Goal: Task Accomplishment & Management: Complete application form

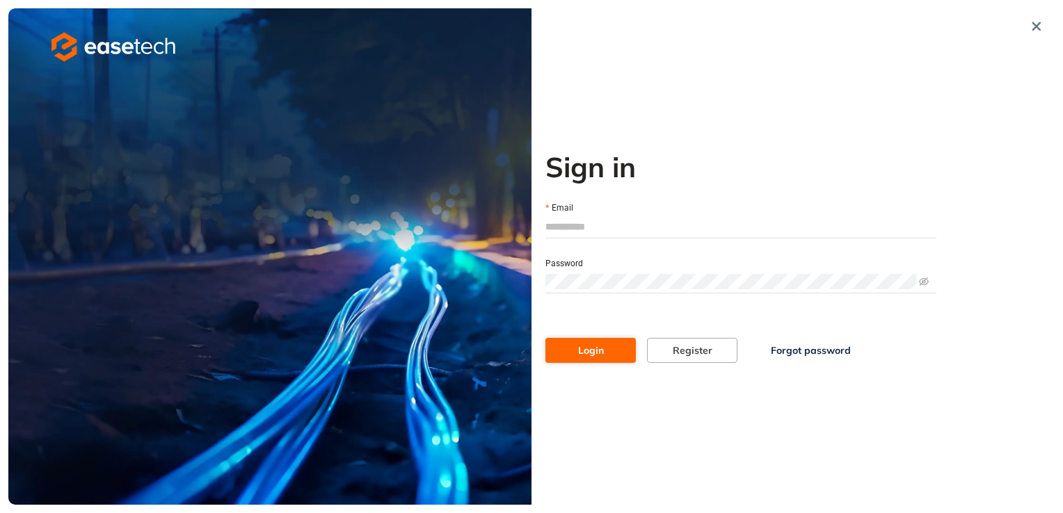
type input "**********"
click at [621, 355] on button "Login" at bounding box center [590, 350] width 90 height 25
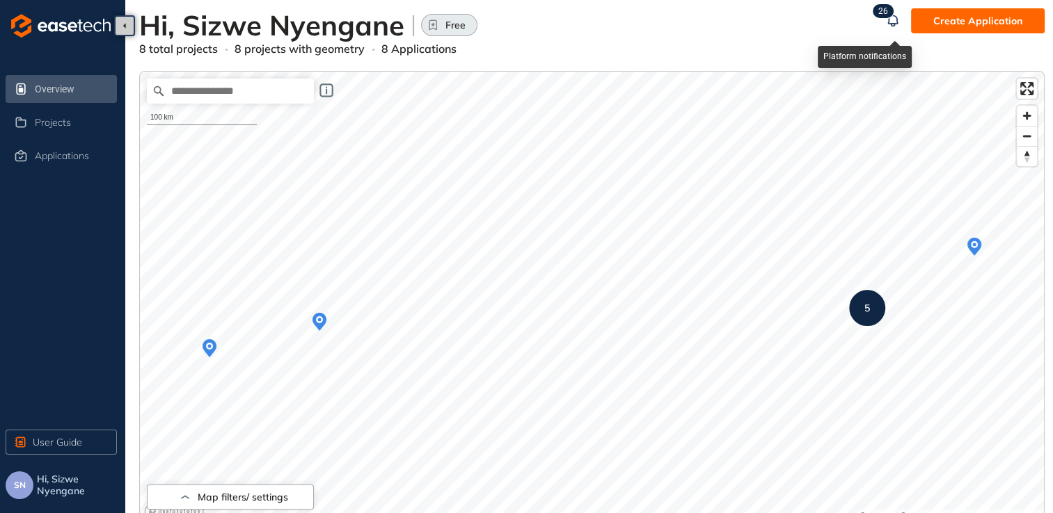
click at [886, 12] on span "6" at bounding box center [885, 11] width 5 height 10
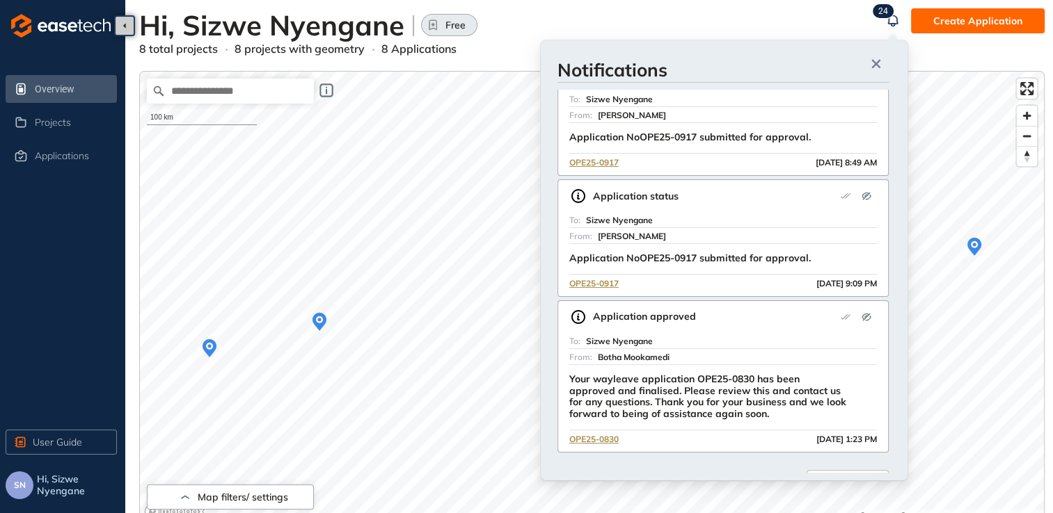
scroll to position [334, 0]
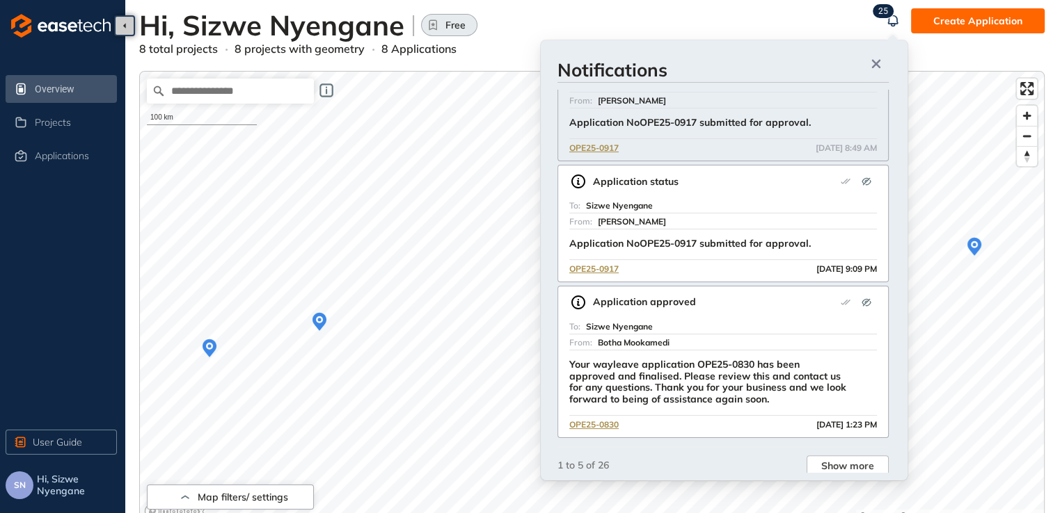
drag, startPoint x: 818, startPoint y: 10, endPoint x: 868, endPoint y: 21, distance: 51.3
click at [818, 10] on div "Hi, Sizwe Nyengane Free" at bounding box center [509, 24] width 741 height 33
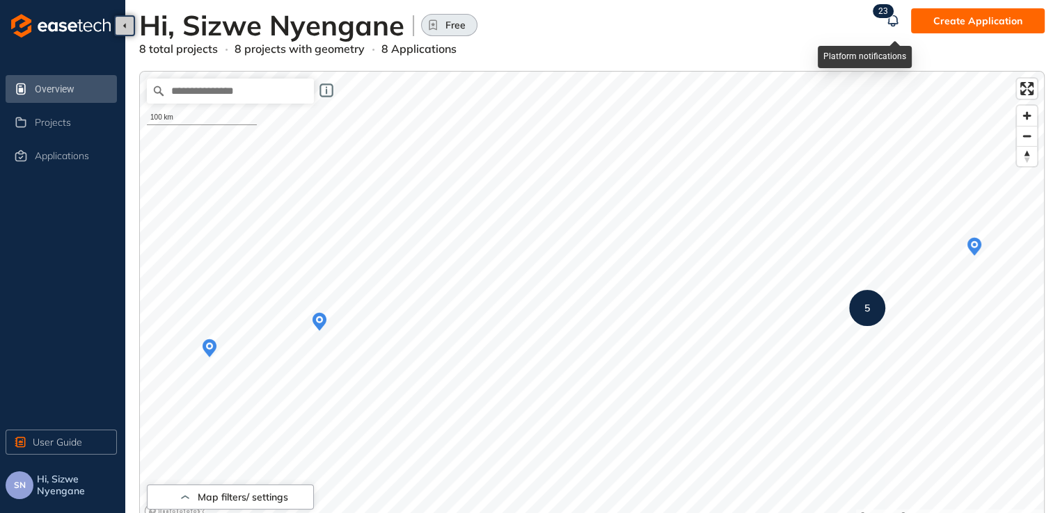
click at [885, 10] on span "3" at bounding box center [885, 11] width 5 height 10
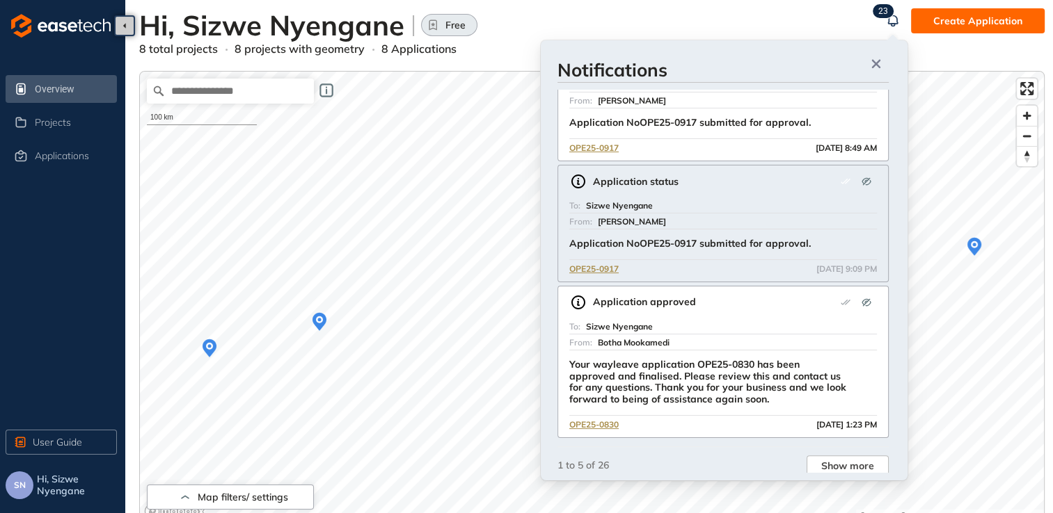
scroll to position [241, 0]
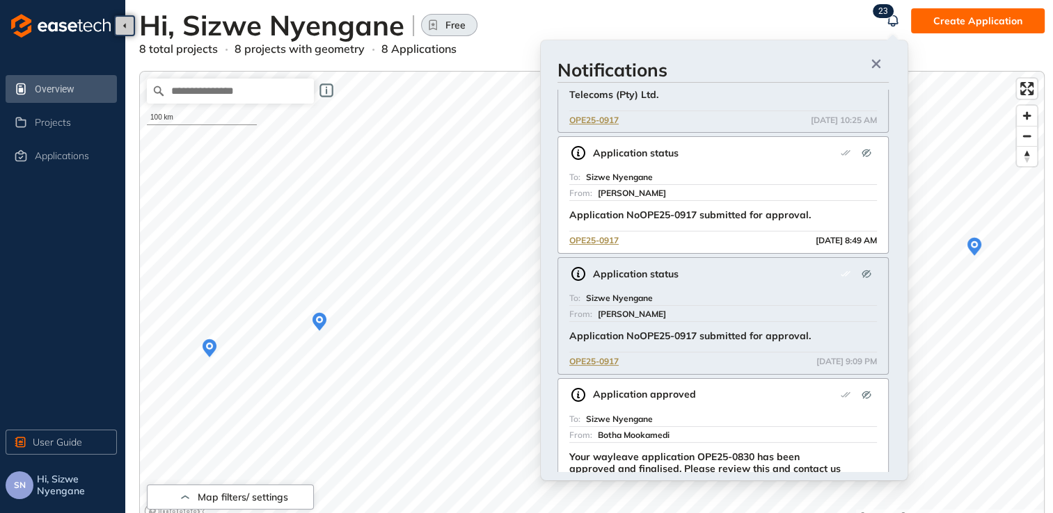
click at [762, 264] on div "Application status" at bounding box center [722, 274] width 307 height 21
click at [754, 185] on div "[PERSON_NAME]" at bounding box center [737, 192] width 279 height 15
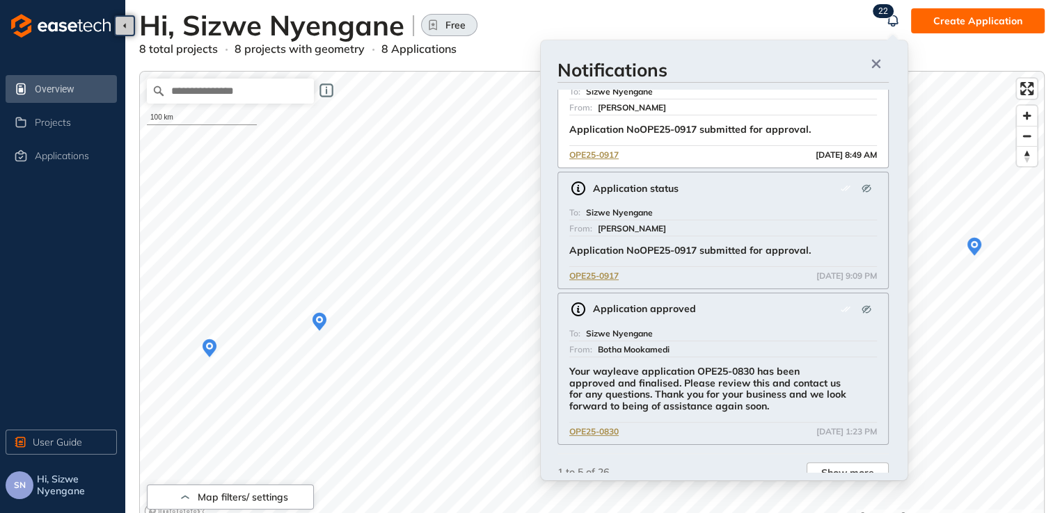
scroll to position [334, 0]
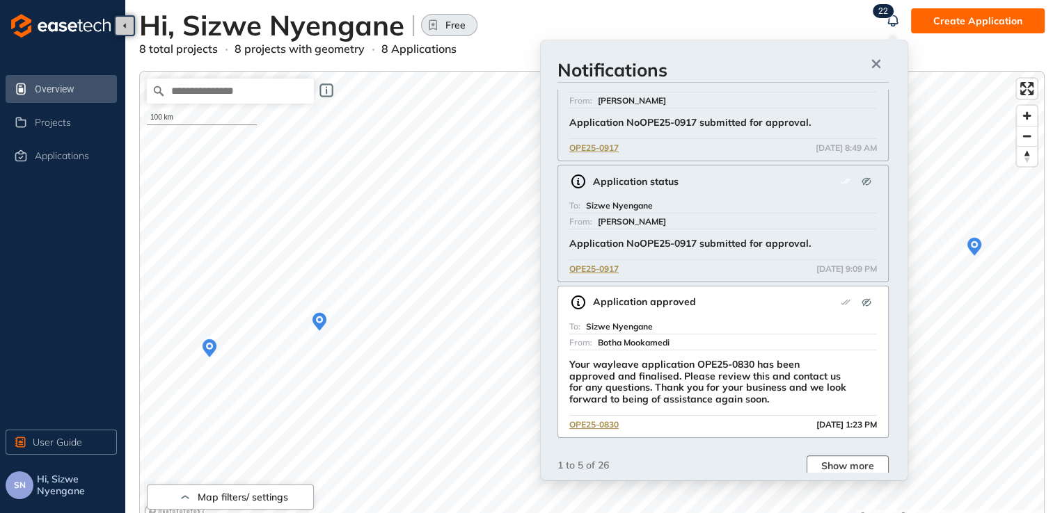
click at [822, 468] on span "Show more" at bounding box center [847, 465] width 53 height 15
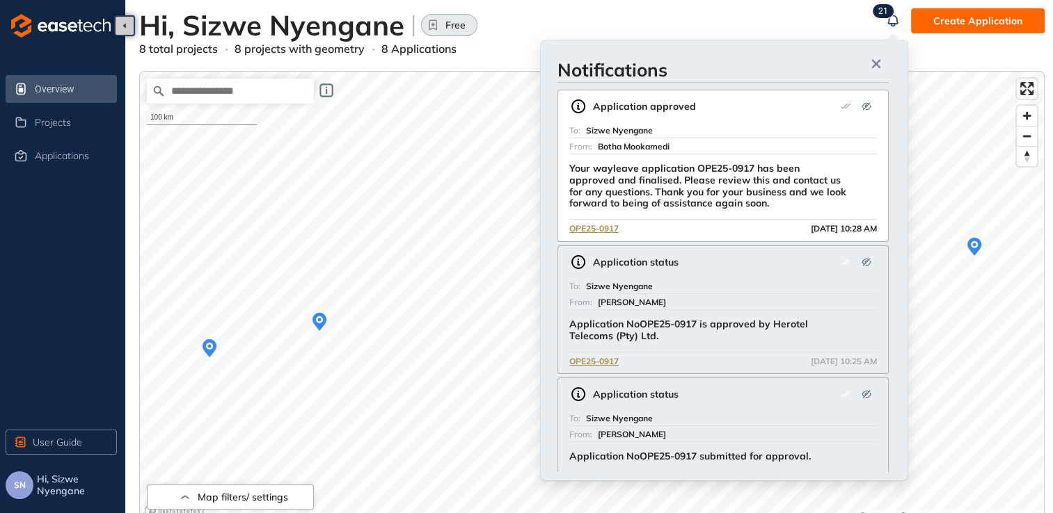
drag, startPoint x: 704, startPoint y: 266, endPoint x: 717, endPoint y: 286, distance: 23.7
click at [705, 267] on div "Application status" at bounding box center [722, 262] width 307 height 21
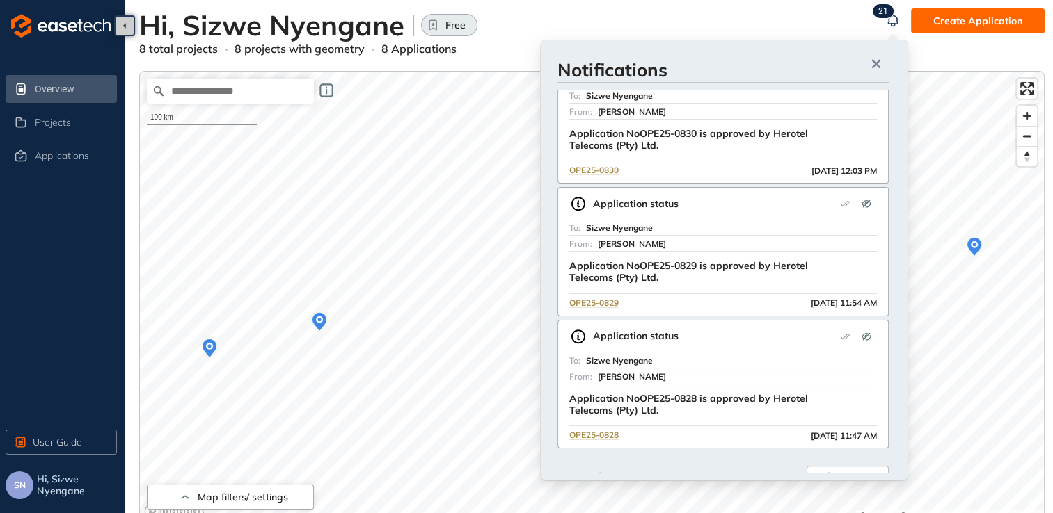
scroll to position [1039, 0]
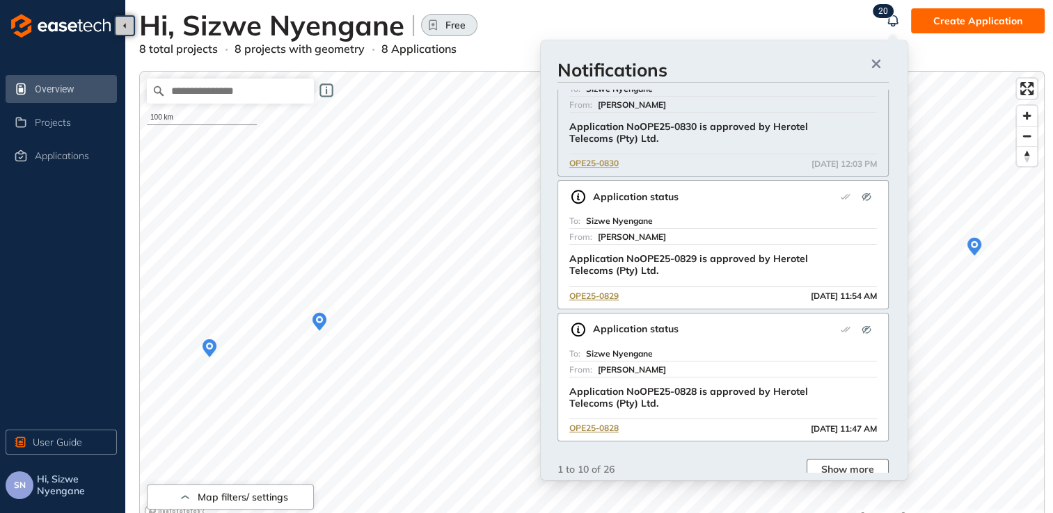
click at [843, 462] on span "Show more" at bounding box center [847, 469] width 53 height 15
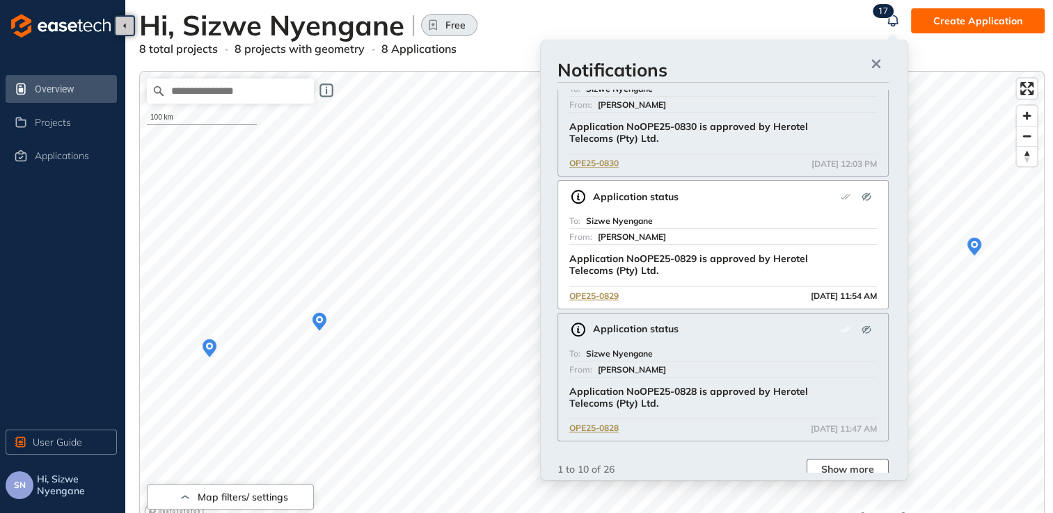
click at [847, 465] on span "Show more" at bounding box center [847, 469] width 53 height 15
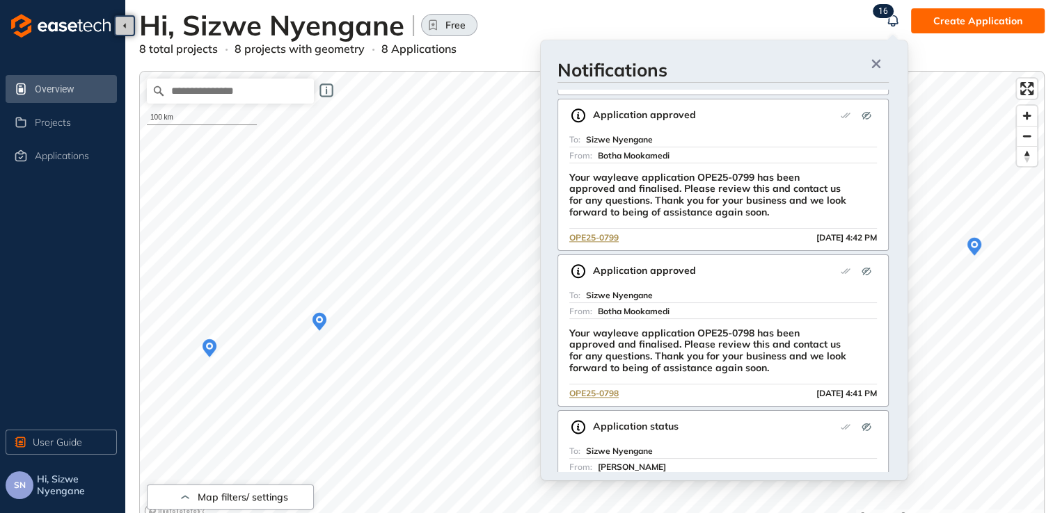
scroll to position [1768, 0]
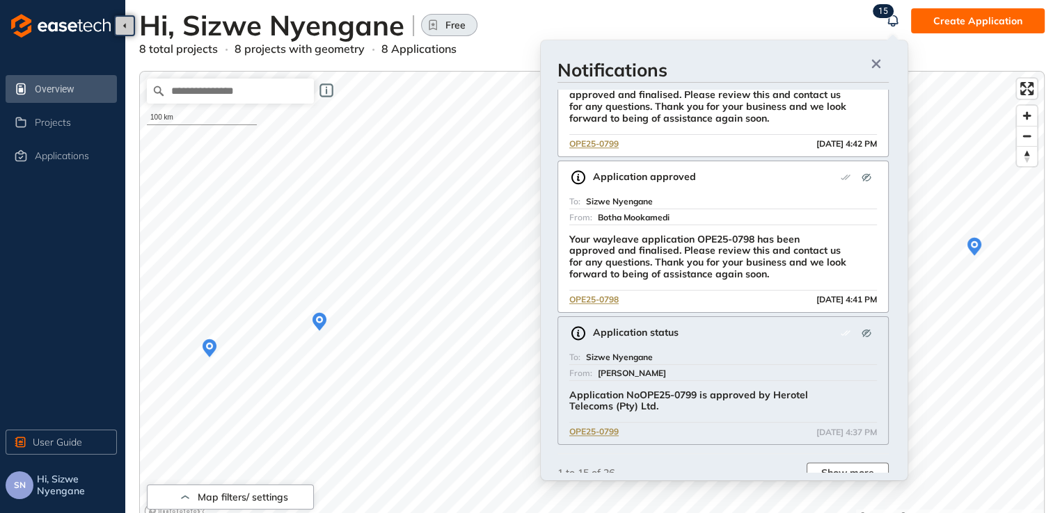
click at [849, 468] on span "Show more" at bounding box center [847, 472] width 53 height 15
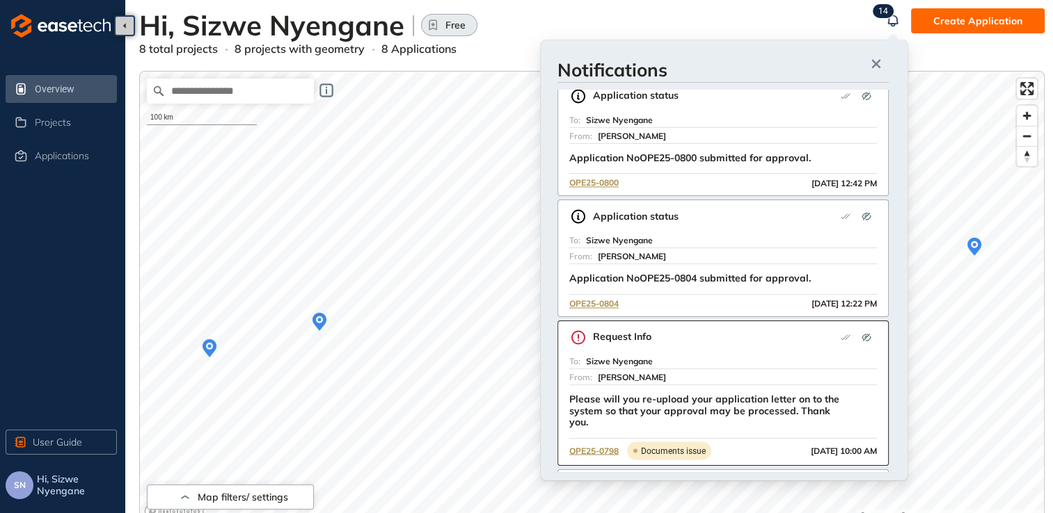
scroll to position [2397, 0]
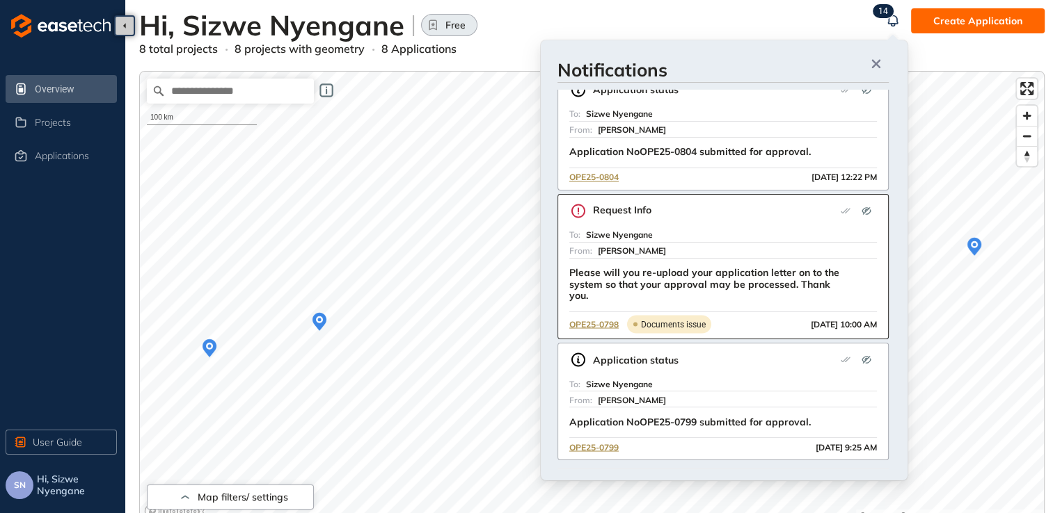
click at [873, 478] on button "Show more" at bounding box center [847, 488] width 82 height 21
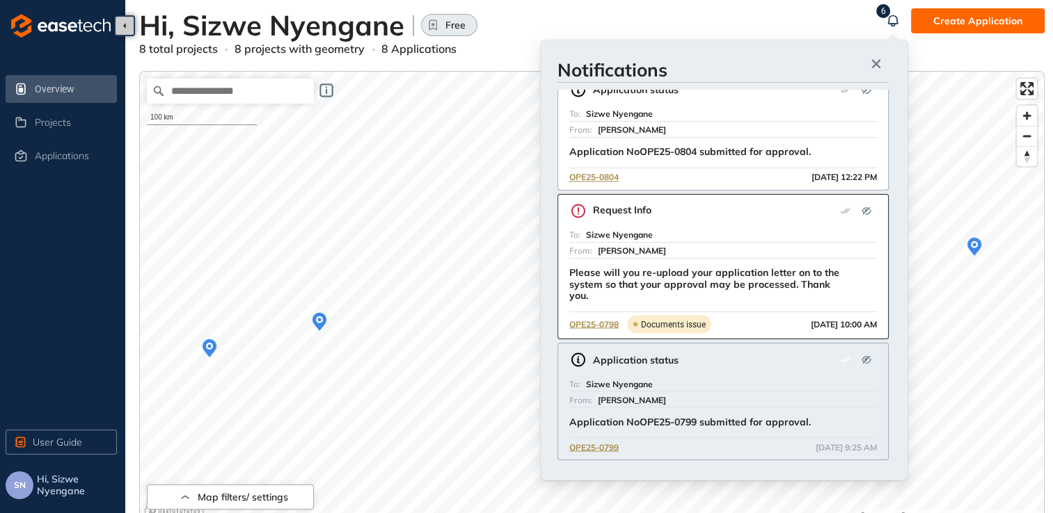
click at [852, 481] on span "Show more" at bounding box center [847, 488] width 53 height 15
click at [861, 481] on span "Show more" at bounding box center [847, 488] width 53 height 15
click at [770, 271] on p "Please will you re-upload your application letter on to the system so that your…" at bounding box center [708, 284] width 278 height 35
click at [779, 349] on div "Application status To: Sizwe Nyengane From: [PERSON_NAME] Application NoOPE25-0…" at bounding box center [722, 402] width 331 height 118
click at [874, 63] on icon "button" at bounding box center [876, 64] width 8 height 8
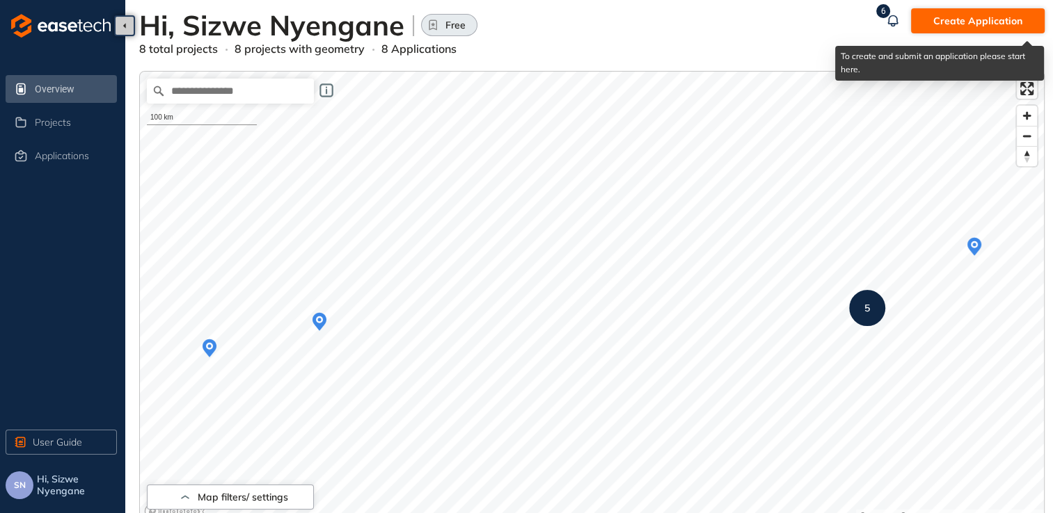
click at [943, 24] on span "Create Application" at bounding box center [977, 20] width 89 height 15
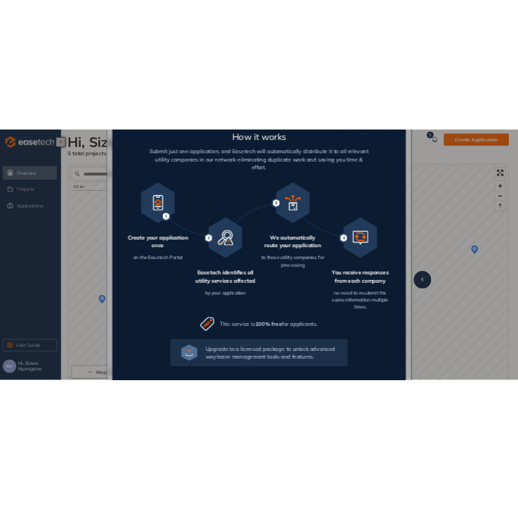
scroll to position [131, 0]
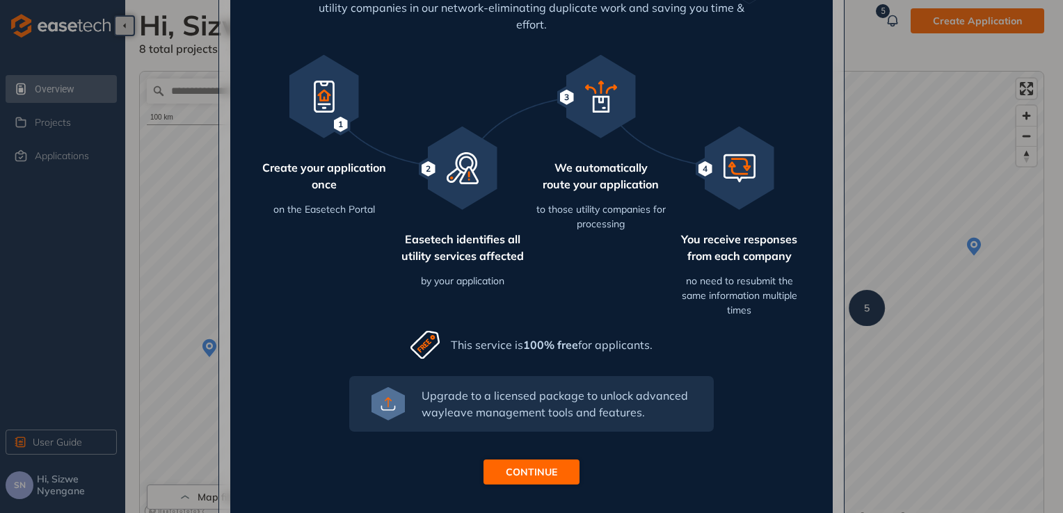
click at [529, 465] on span "CONTINUE" at bounding box center [531, 472] width 51 height 15
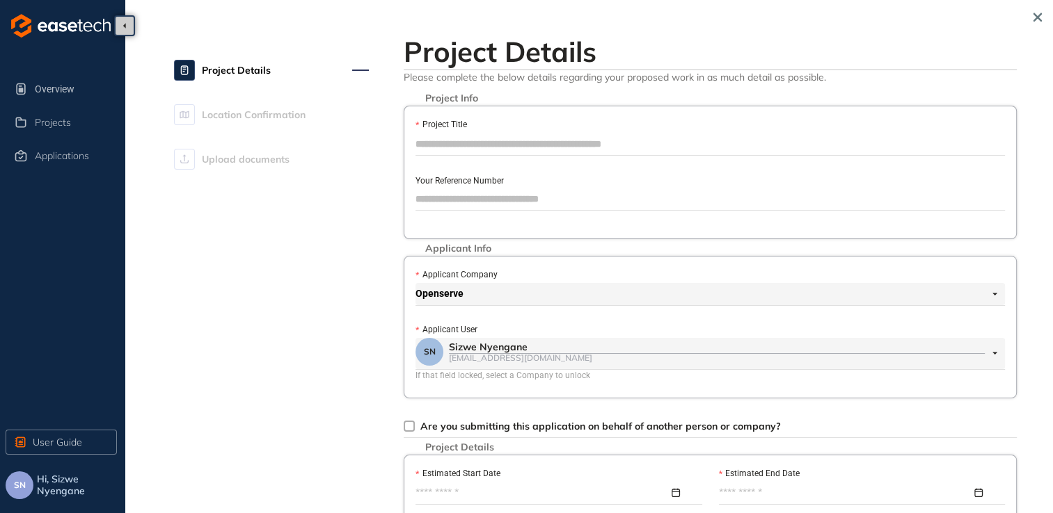
click at [461, 141] on input "Project Title" at bounding box center [709, 144] width 589 height 21
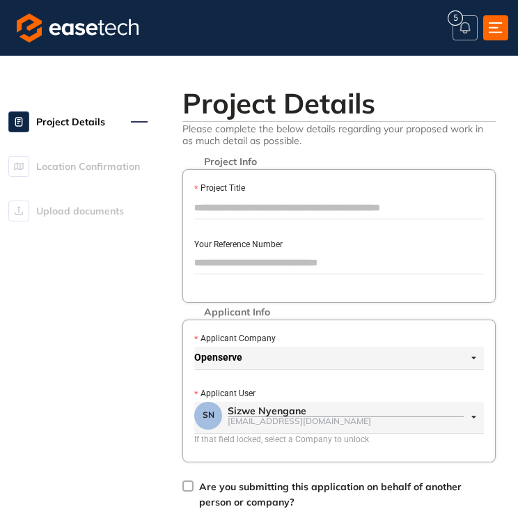
click at [257, 207] on input "Project Title" at bounding box center [338, 207] width 289 height 21
paste input "**********"
drag, startPoint x: 273, startPoint y: 198, endPoint x: -3, endPoint y: 207, distance: 276.3
click at [0, 207] on html "**********" at bounding box center [259, 254] width 518 height 509
type input "**********"
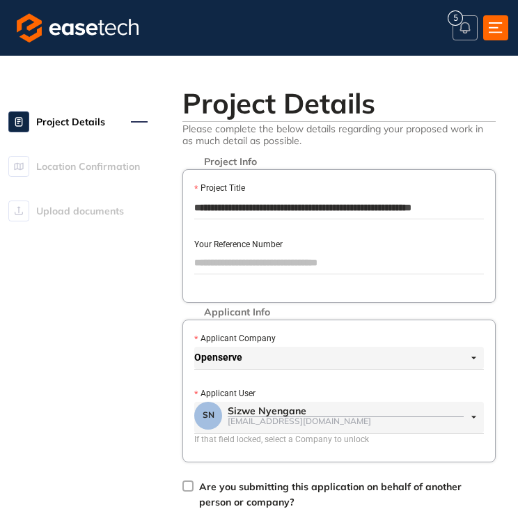
click at [269, 230] on div "**********" at bounding box center [338, 236] width 313 height 134
drag, startPoint x: 243, startPoint y: 205, endPoint x: 193, endPoint y: 211, distance: 50.4
click at [193, 211] on div "**********" at bounding box center [338, 236] width 313 height 134
click at [252, 267] on input "Your Reference Number" at bounding box center [338, 262] width 289 height 21
paste input "*********"
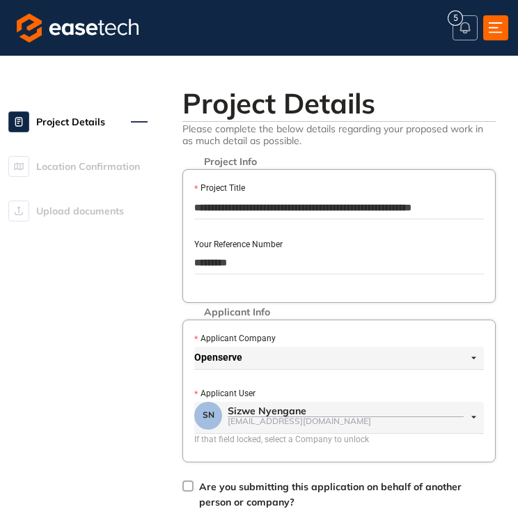
type input "*********"
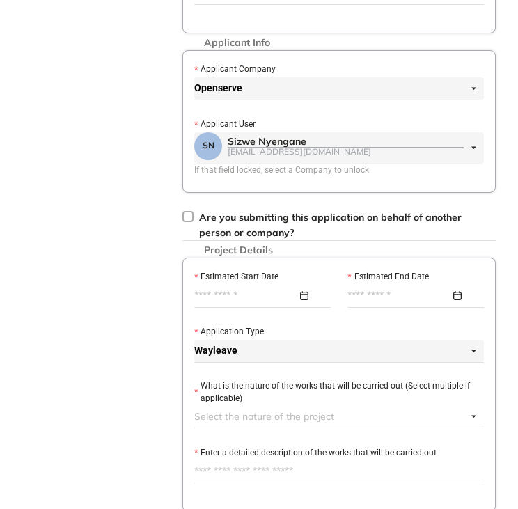
scroll to position [301, 0]
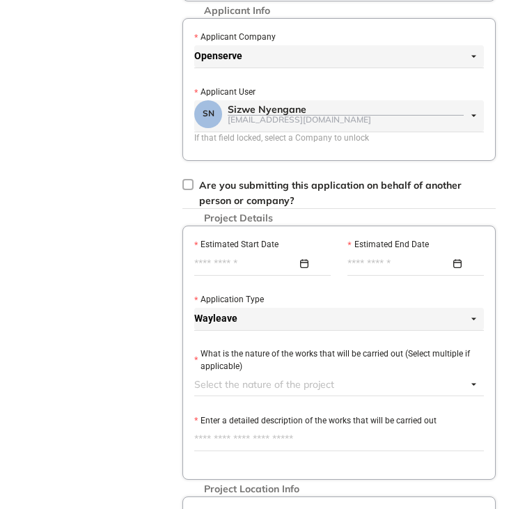
click at [223, 259] on input "Estimated Start Date" at bounding box center [245, 263] width 103 height 15
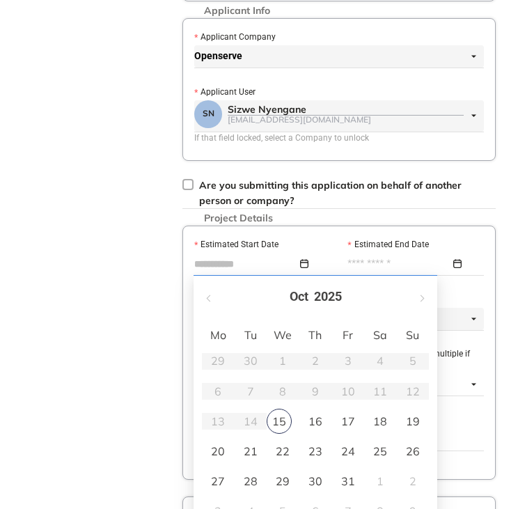
type input "**********"
click at [313, 481] on div "30" at bounding box center [315, 480] width 17 height 17
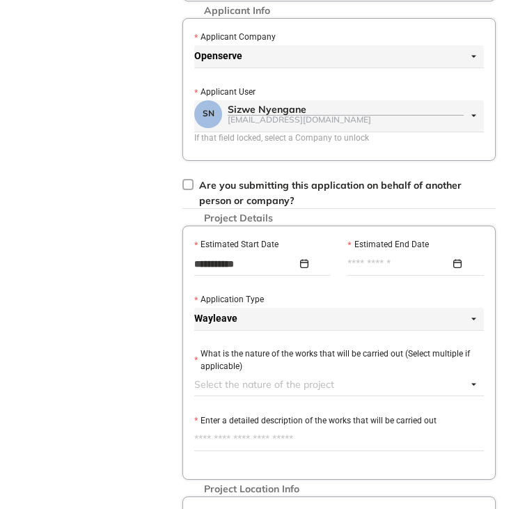
click at [394, 264] on input "Estimated End Date" at bounding box center [398, 263] width 103 height 15
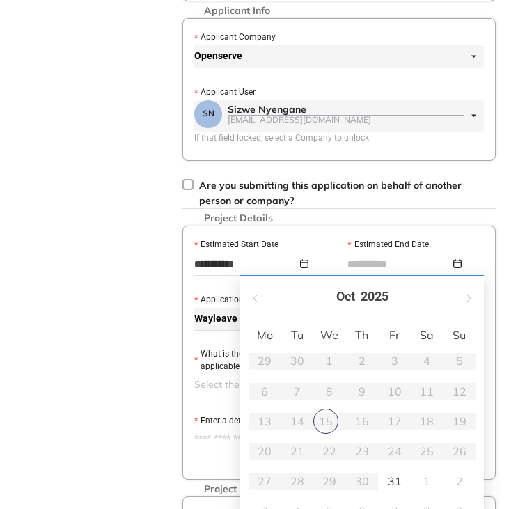
type input "**********"
click at [470, 294] on button "button" at bounding box center [467, 296] width 15 height 29
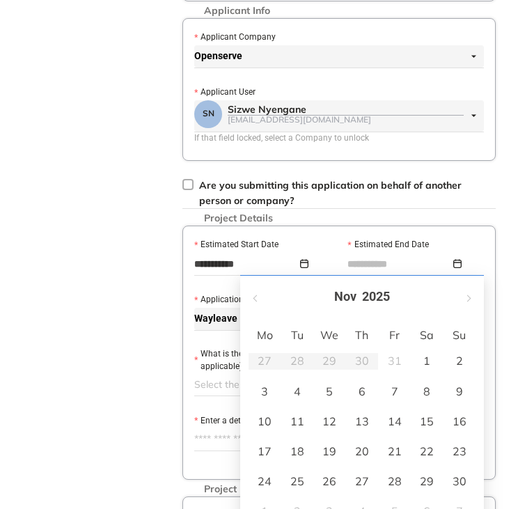
type input "**********"
click at [420, 479] on div "29" at bounding box center [426, 480] width 17 height 17
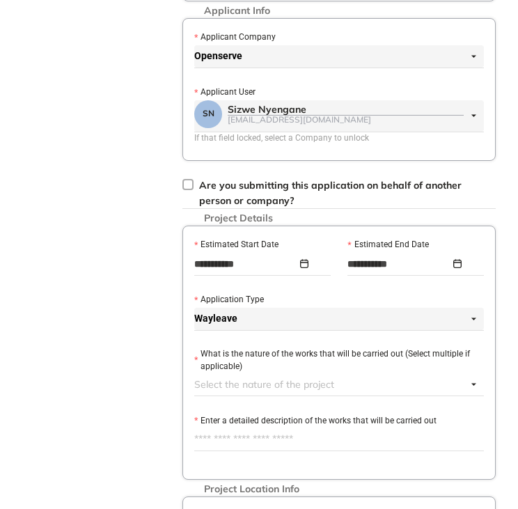
click at [227, 384] on div at bounding box center [330, 384] width 273 height 17
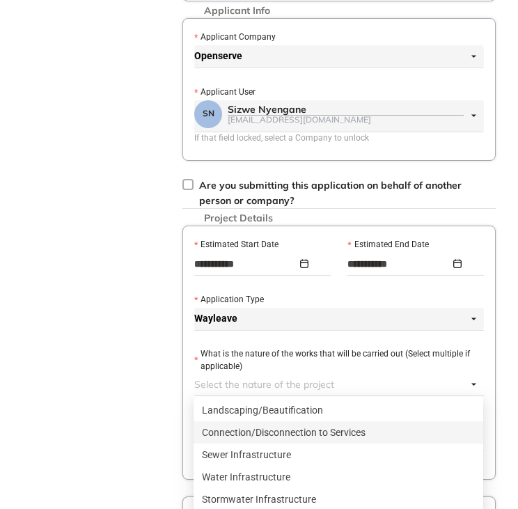
click at [295, 430] on div "Connection/Disconnection to Services" at bounding box center [338, 431] width 273 height 15
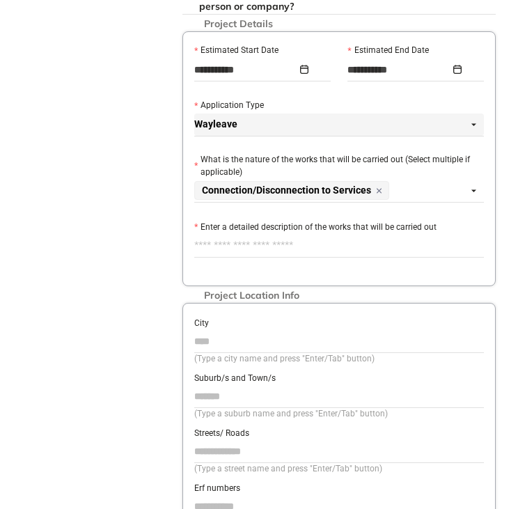
scroll to position [497, 0]
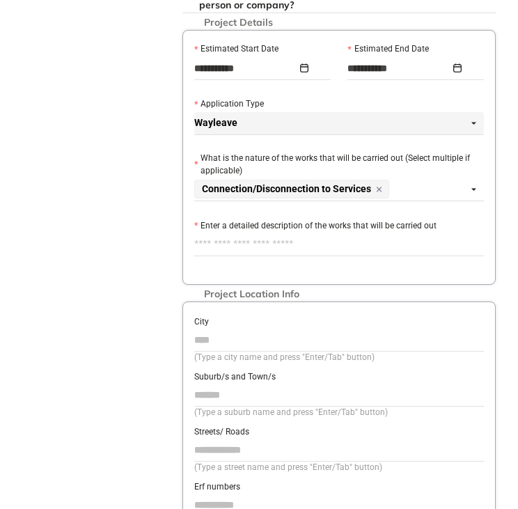
click at [399, 241] on textarea "Enter a detailed description of the works that will be carried out" at bounding box center [338, 244] width 289 height 22
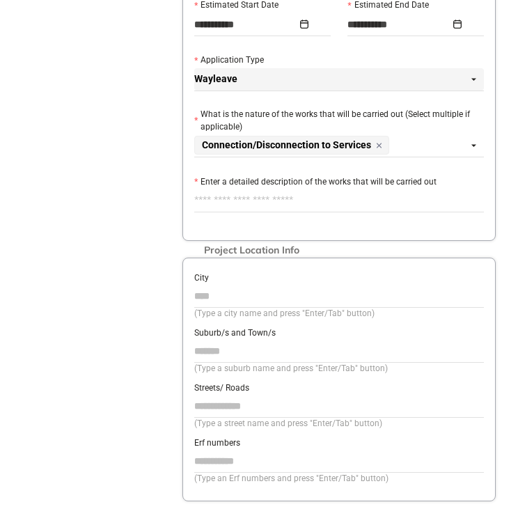
scroll to position [543, 0]
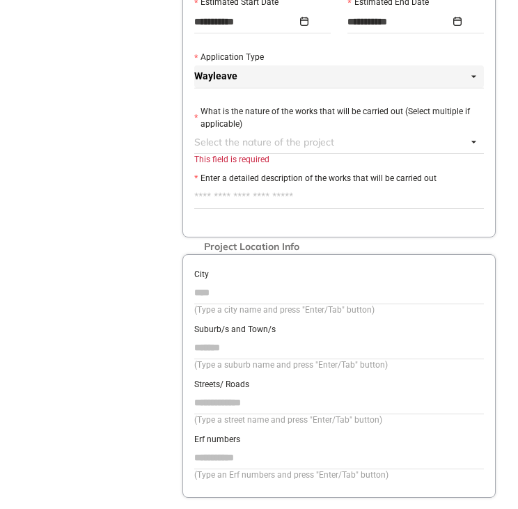
click at [474, 137] on div "Select the nature of the project" at bounding box center [338, 141] width 289 height 21
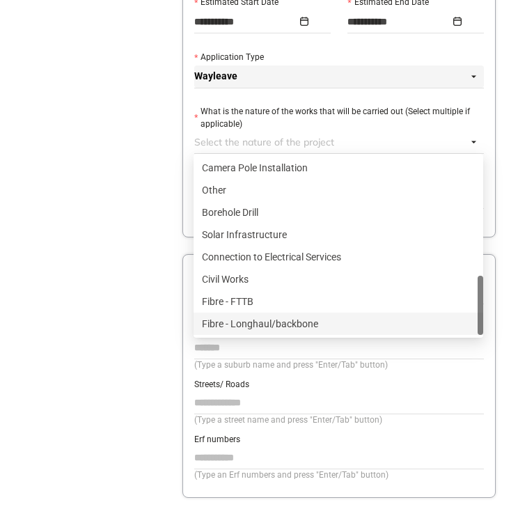
click at [333, 328] on div "Fibre - Longhaul/backbone" at bounding box center [338, 323] width 273 height 15
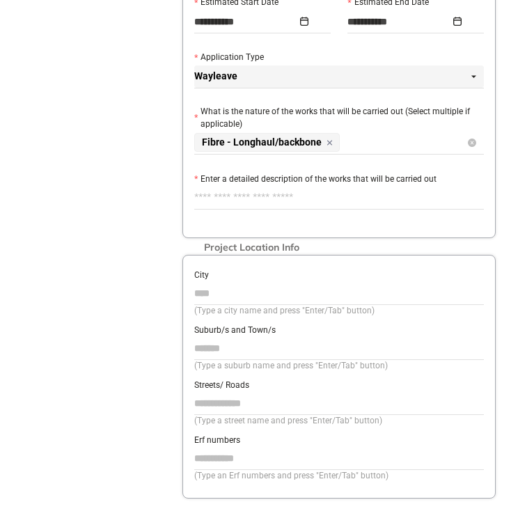
click at [408, 138] on div "Fibre - Longhaul/backbone" at bounding box center [330, 142] width 273 height 22
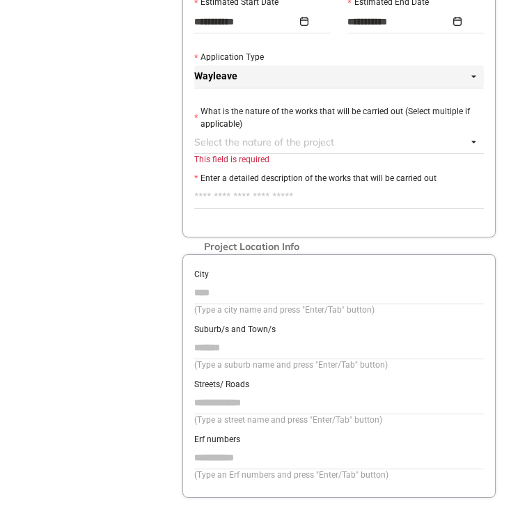
click at [349, 141] on div at bounding box center [330, 142] width 273 height 17
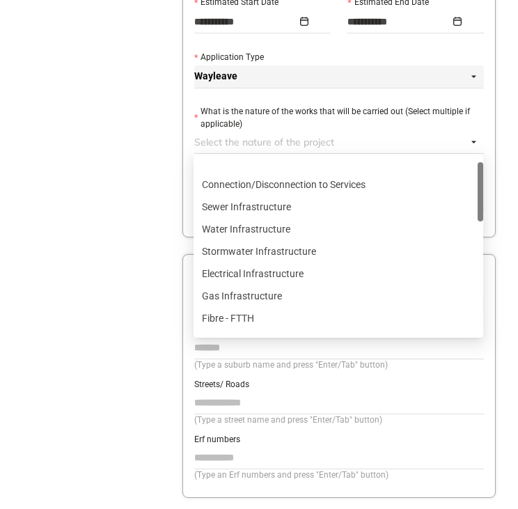
scroll to position [0, 0]
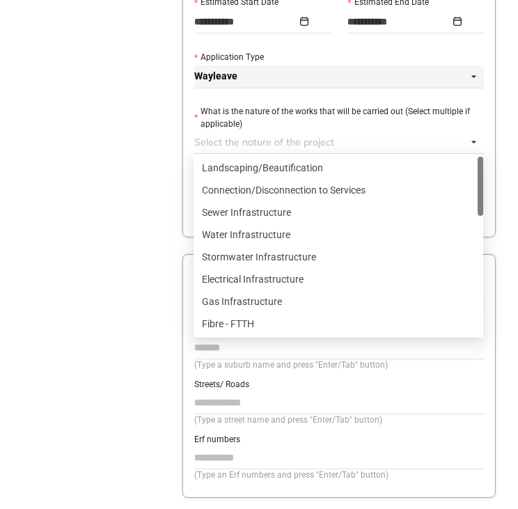
drag, startPoint x: 481, startPoint y: 280, endPoint x: 335, endPoint y: 152, distance: 194.8
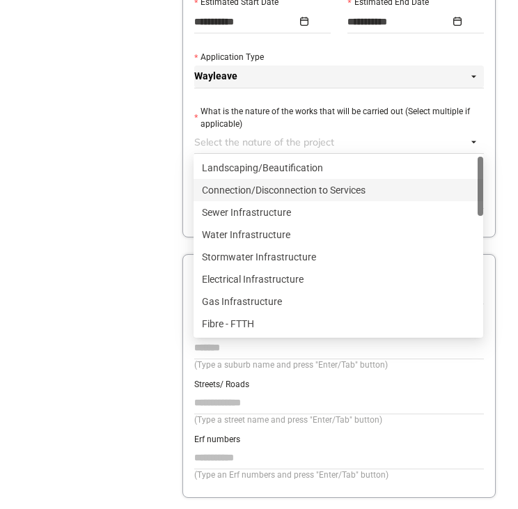
click at [231, 191] on div "Connection/Disconnection to Services" at bounding box center [338, 189] width 273 height 15
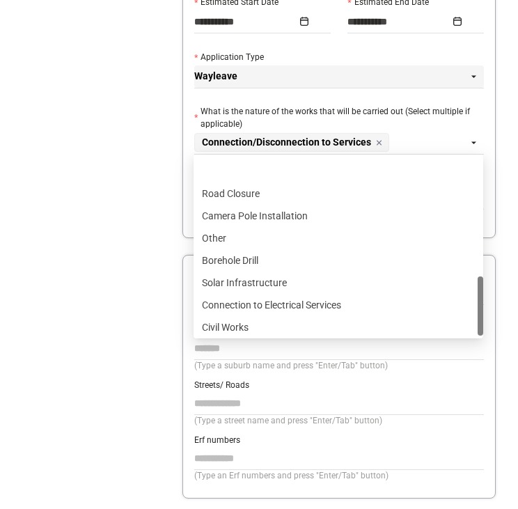
scroll to position [490, 0]
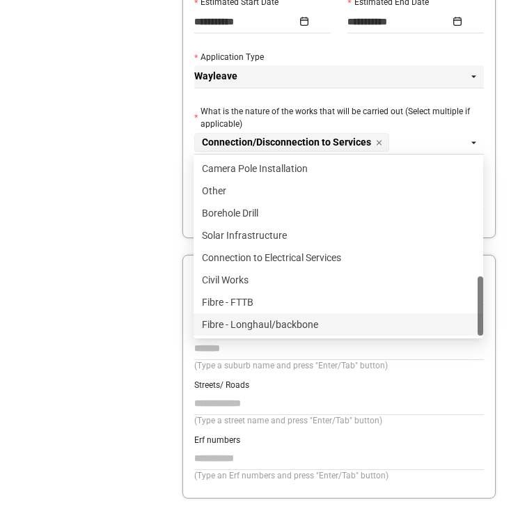
click at [289, 319] on div "Fibre - Longhaul/backbone" at bounding box center [338, 324] width 273 height 15
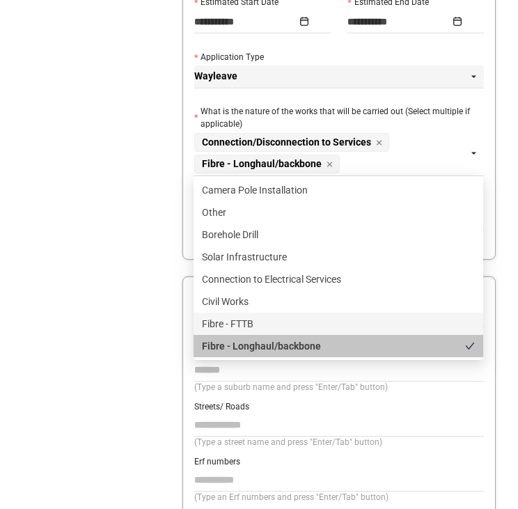
click at [119, 319] on div "Project Details Location Confirmation Upload documents" at bounding box center [77, 59] width 139 height 1045
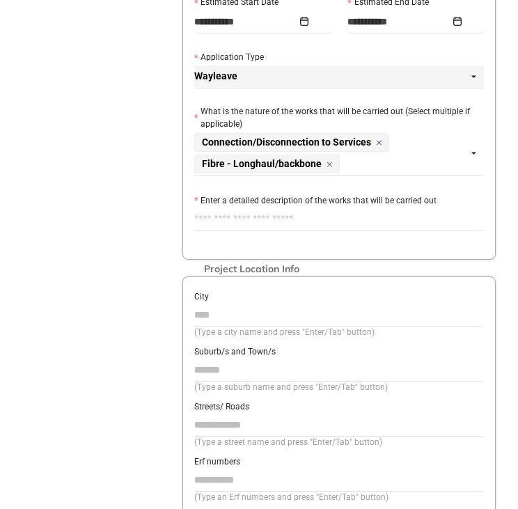
drag, startPoint x: 220, startPoint y: 215, endPoint x: 312, endPoint y: 219, distance: 91.9
click at [221, 215] on textarea "Enter a detailed description of the works that will be carried out" at bounding box center [338, 219] width 289 height 22
click at [301, 220] on textarea "Enter a detailed description of the works that will be carried out" at bounding box center [338, 219] width 289 height 22
paste textarea "**********"
type textarea "**********"
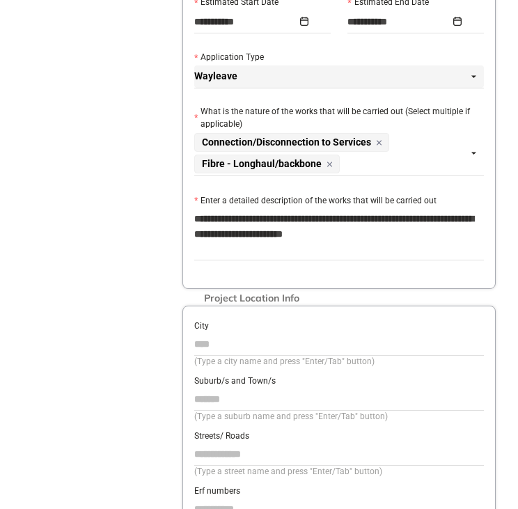
type textarea "**********"
click at [346, 343] on input "City" at bounding box center [338, 343] width 289 height 21
type input "*"
type input "**********"
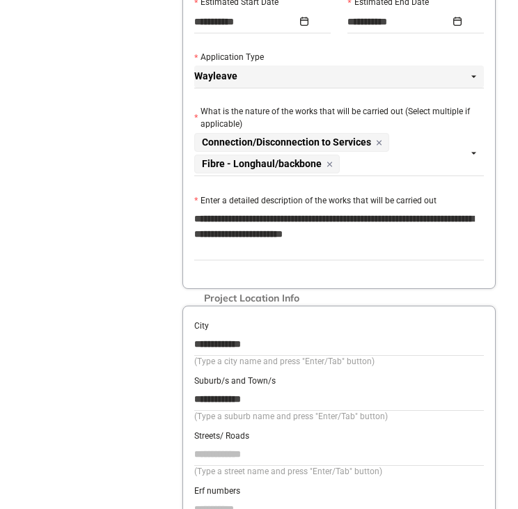
click at [220, 453] on input "Streets/ Roads" at bounding box center [338, 453] width 289 height 21
paste input "**********"
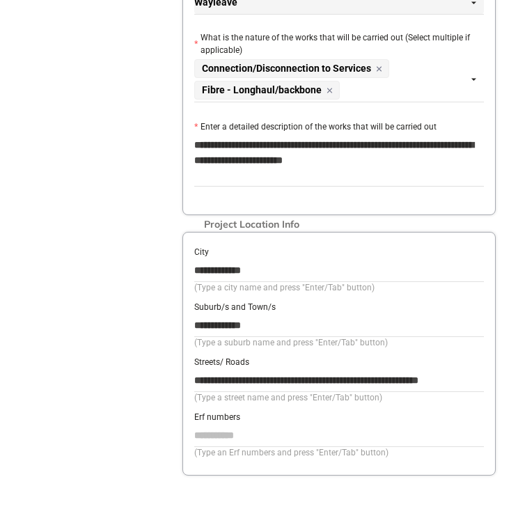
scroll to position [672, 0]
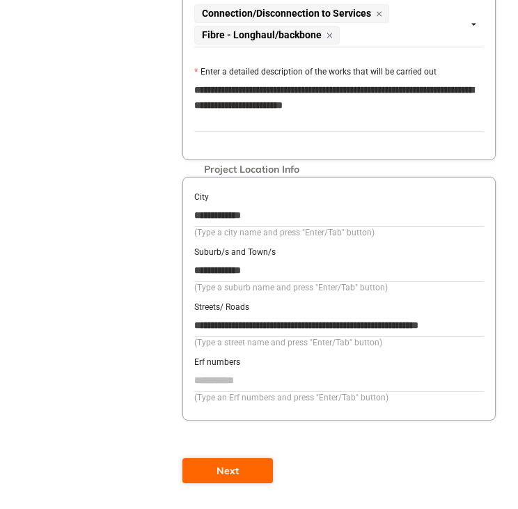
type input "**********"
click at [231, 466] on span "Next" at bounding box center [227, 470] width 22 height 15
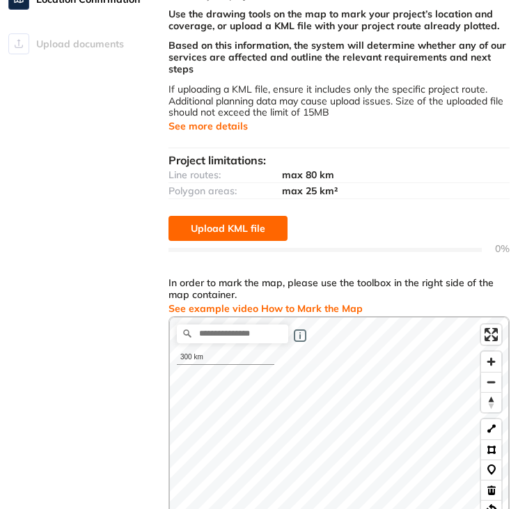
scroll to position [203, 0]
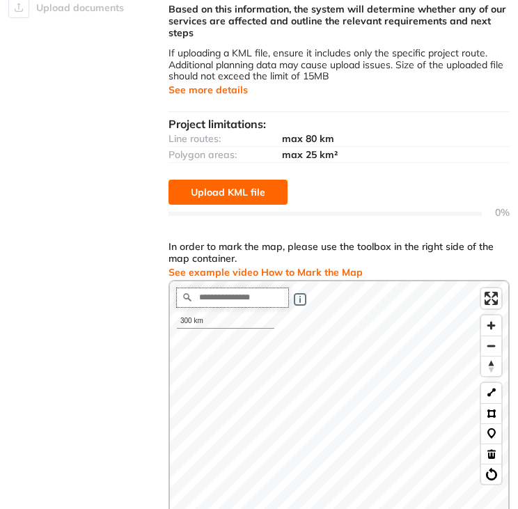
click at [267, 301] on input "Search place..." at bounding box center [232, 297] width 111 height 19
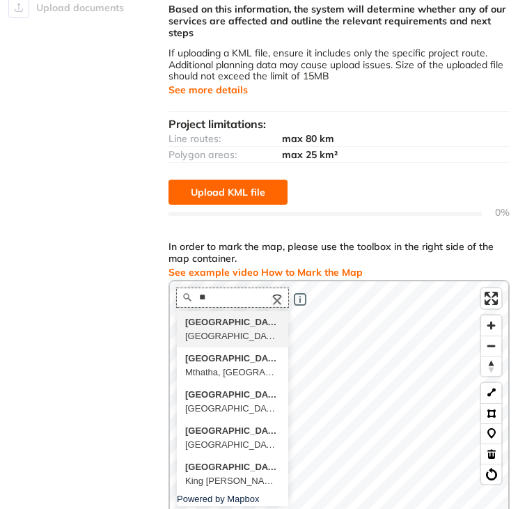
type input "*"
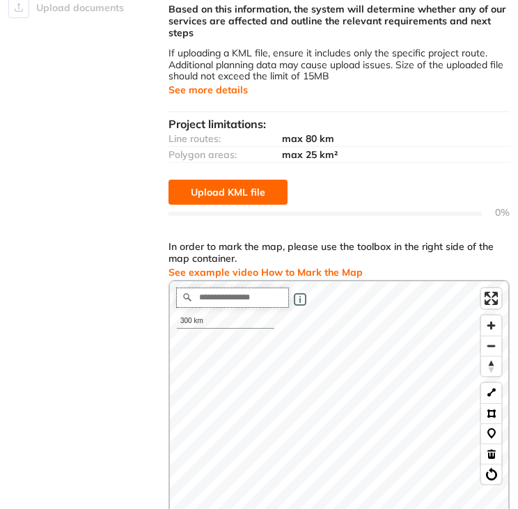
type input "*"
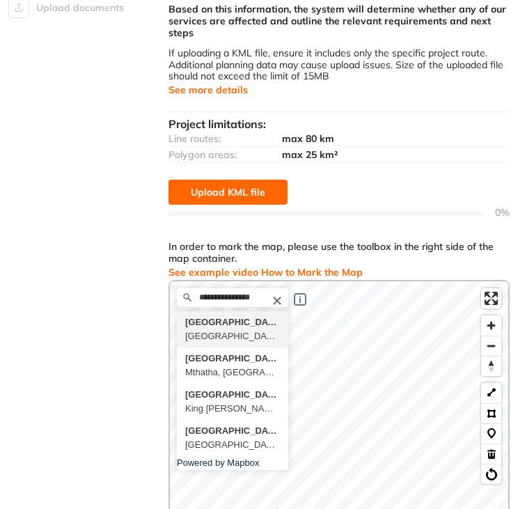
type input "**********"
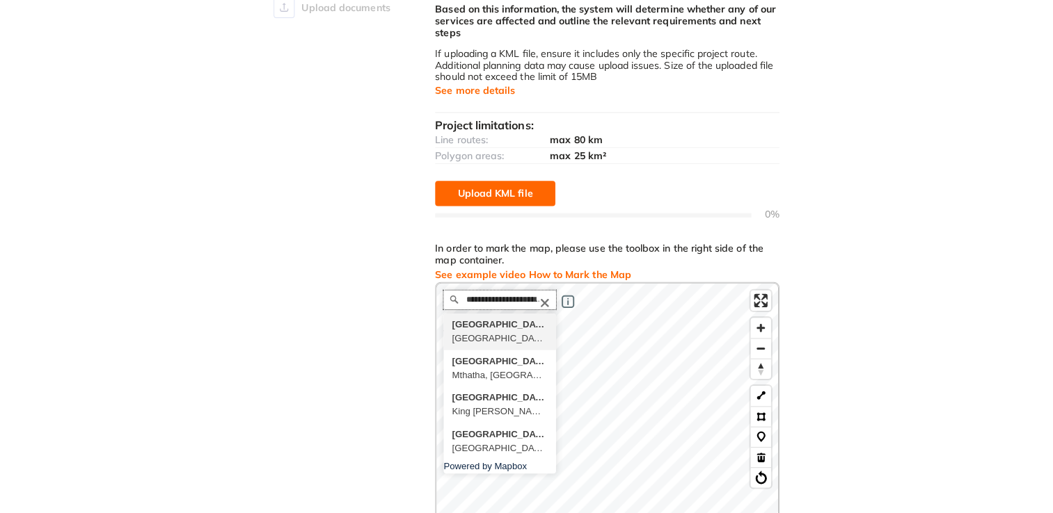
scroll to position [0, 0]
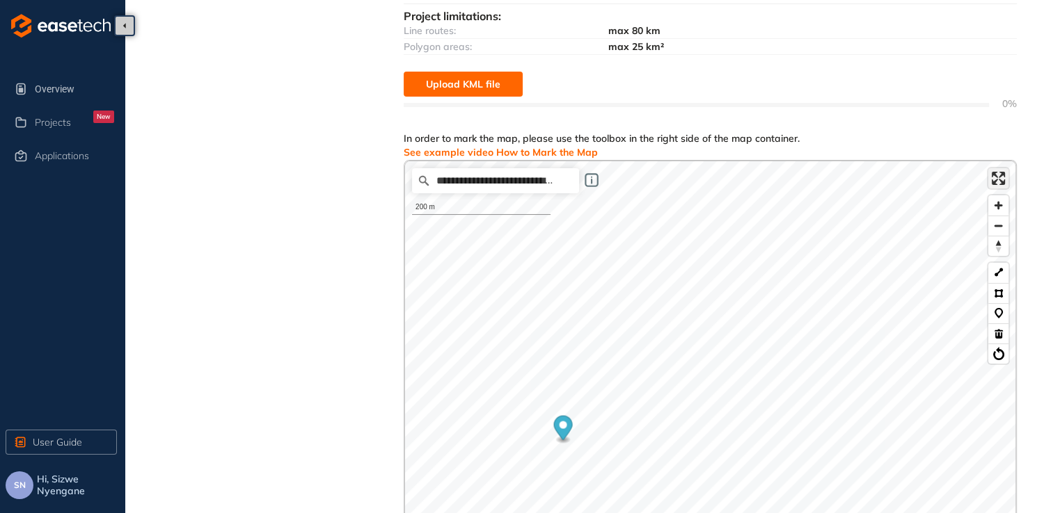
click at [1007, 185] on span "Enter fullscreen" at bounding box center [998, 178] width 20 height 20
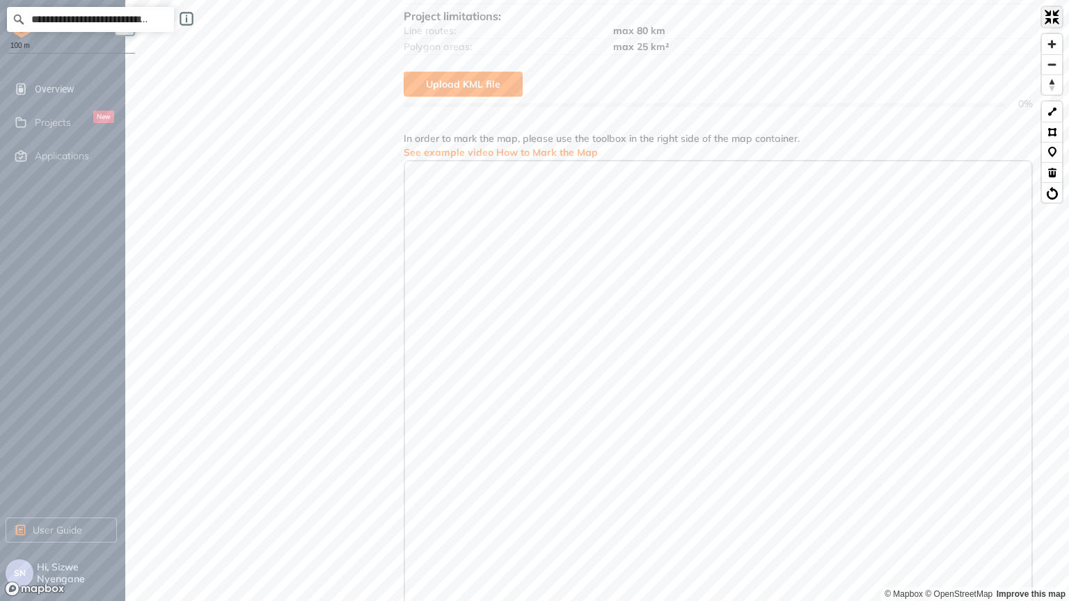
click at [1052, 24] on span "Exit fullscreen" at bounding box center [1051, 17] width 20 height 20
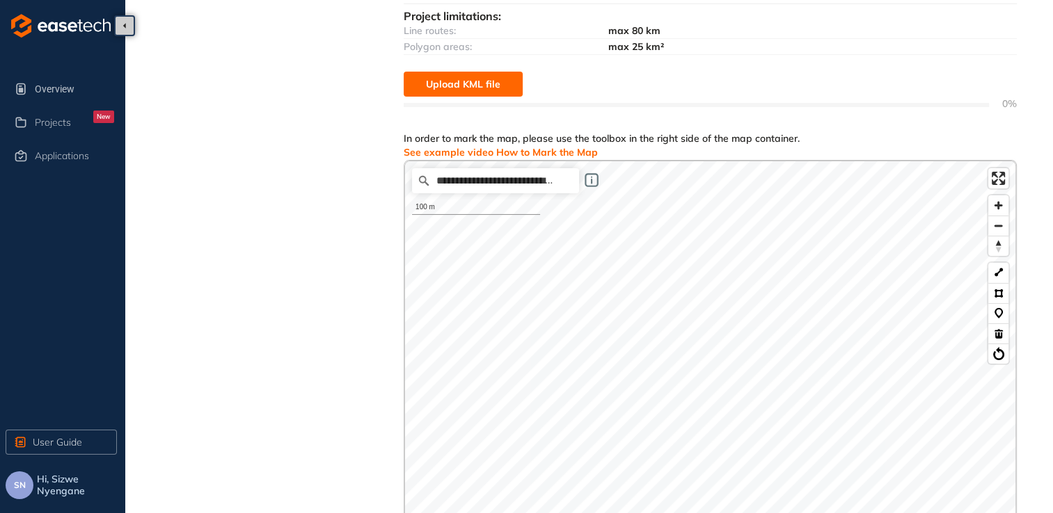
drag, startPoint x: 271, startPoint y: 310, endPoint x: 278, endPoint y: 313, distance: 7.8
click at [271, 310] on div "Project Details Location Confirmation Upload documents" at bounding box center [271, 299] width 195 height 947
click at [271, 282] on div "Project Details Location Confirmation Upload documents" at bounding box center [271, 299] width 195 height 947
click at [1053, 120] on html "Overview Projects New Applications User Guide SN Hi, Sizwe Nyengane Project Det…" at bounding box center [526, 53] width 1053 height 513
click at [557, 366] on div "**********" at bounding box center [710, 439] width 610 height 557
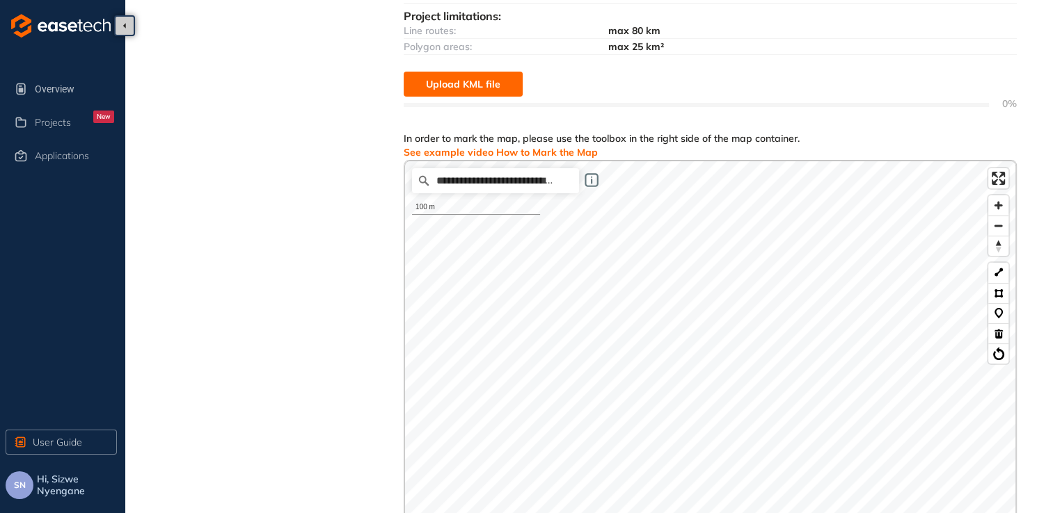
drag, startPoint x: 989, startPoint y: 221, endPoint x: 378, endPoint y: 513, distance: 676.2
click at [153, 310] on html "Overview Projects New Applications User Guide SN Hi, Sizwe Nyengane Project Det…" at bounding box center [526, 53] width 1053 height 513
click at [324, 310] on html "Overview Projects New Applications User Guide SN Hi, Sizwe Nyengane Project Det…" at bounding box center [526, 53] width 1053 height 513
click at [998, 274] on button at bounding box center [998, 273] width 20 height 20
click at [1053, 206] on html "Overview Projects New Applications User Guide SN Hi, Sizwe Nyengane Project Det…" at bounding box center [526, 53] width 1053 height 513
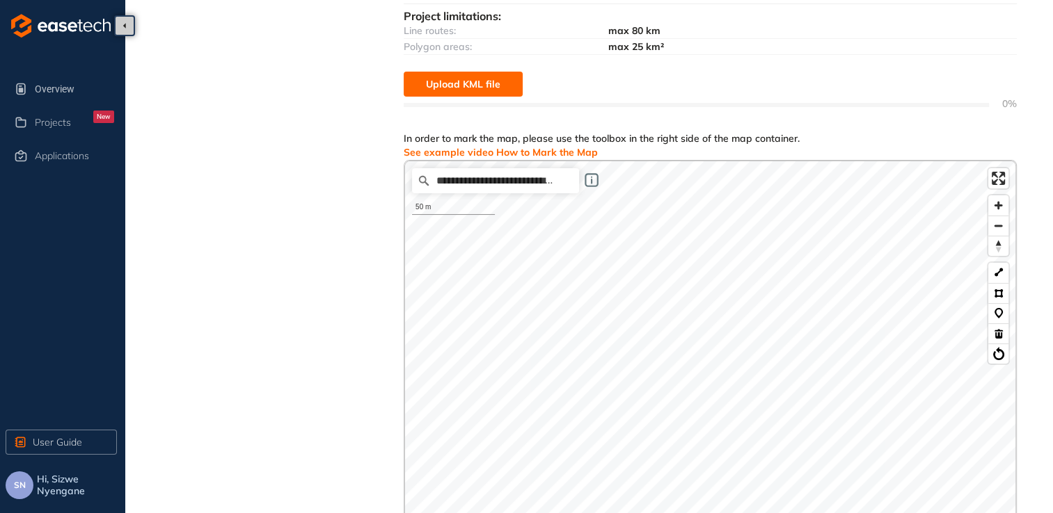
click at [429, 310] on html "Overview Projects New Applications User Guide SN Hi, Sizwe Nyengane Project Det…" at bounding box center [526, 53] width 1053 height 513
click at [403, 509] on div "**********" at bounding box center [591, 320] width 905 height 1031
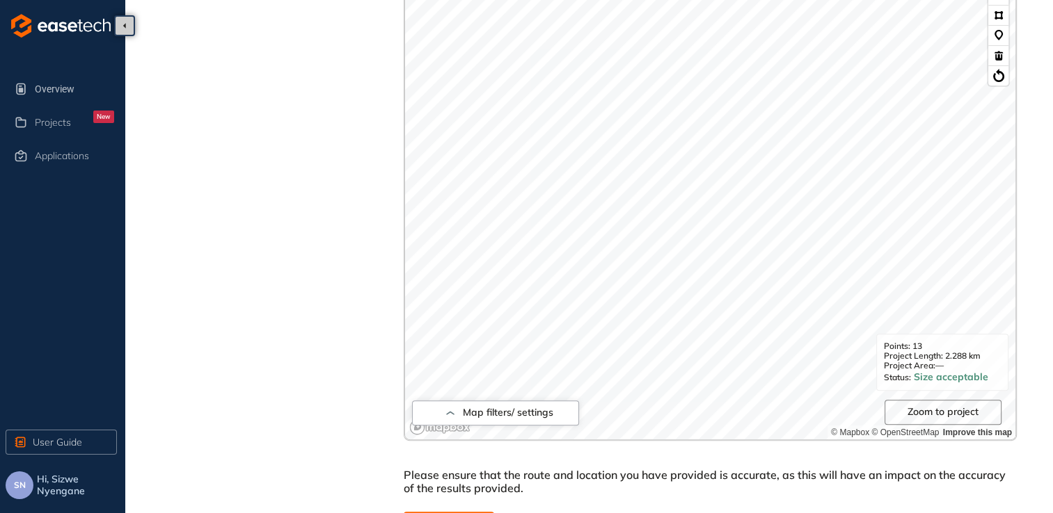
scroll to position [533, 0]
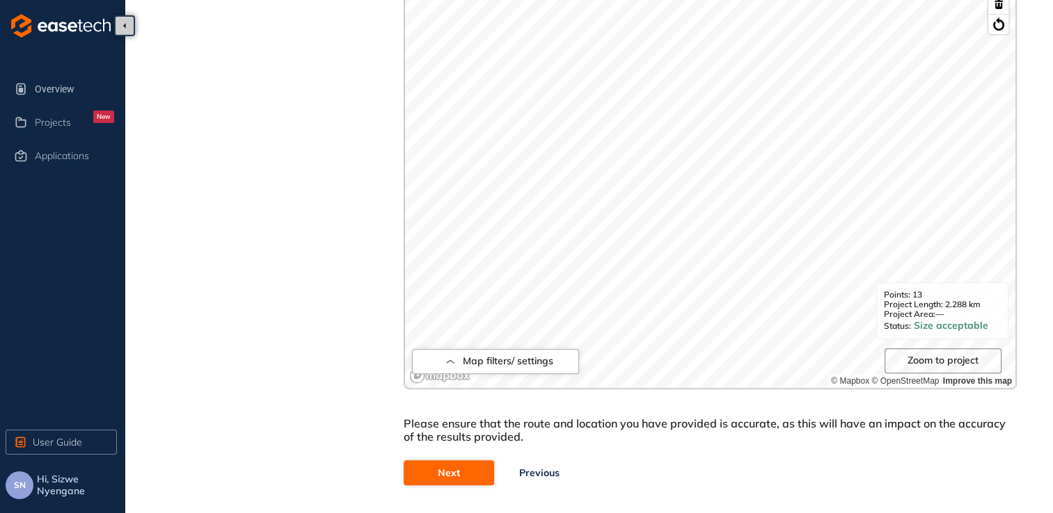
click at [464, 473] on button "Next" at bounding box center [449, 473] width 90 height 25
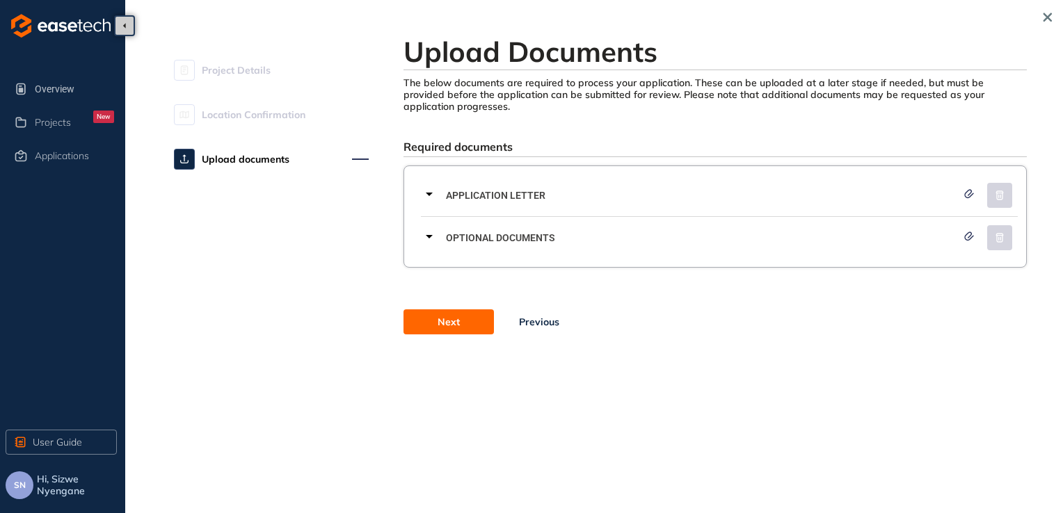
click at [431, 196] on icon at bounding box center [429, 194] width 17 height 17
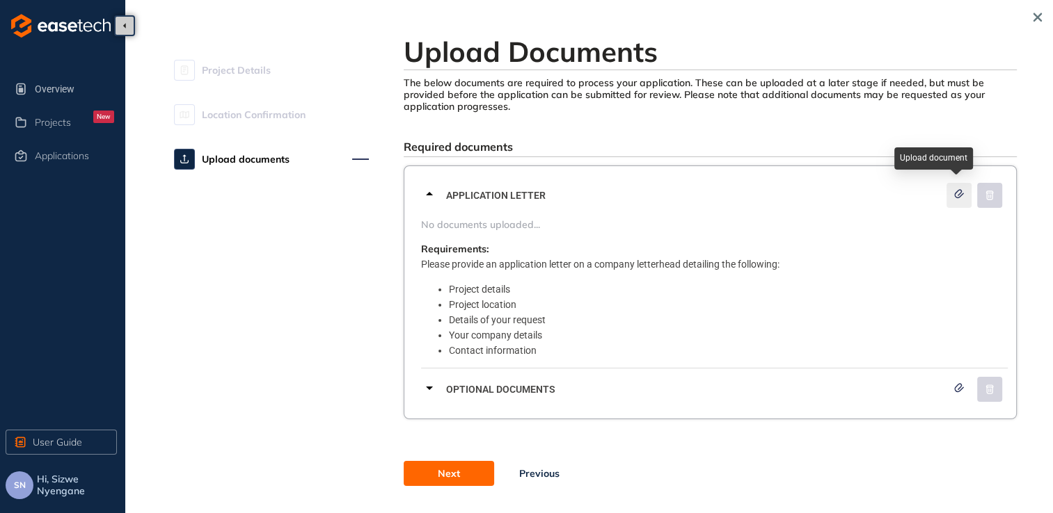
click at [959, 196] on icon "button" at bounding box center [958, 194] width 8 height 8
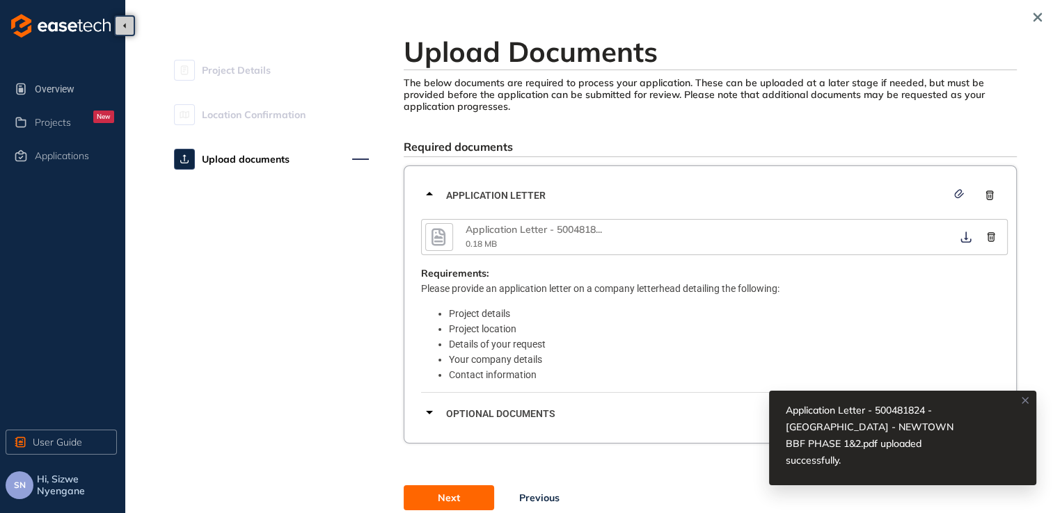
click at [1026, 406] on icon at bounding box center [1024, 400] width 11 height 11
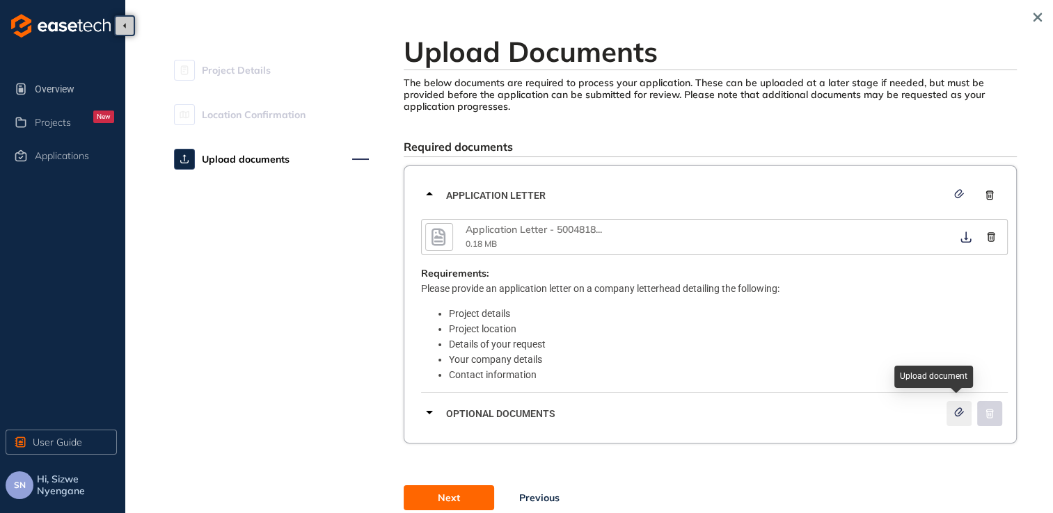
click at [957, 415] on icon "button" at bounding box center [959, 413] width 14 height 10
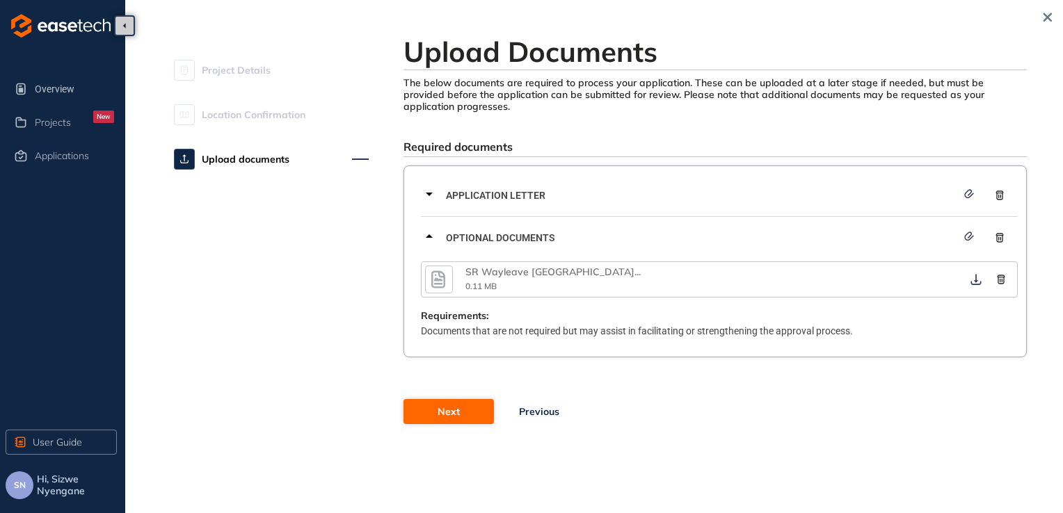
click at [451, 417] on span "Next" at bounding box center [449, 411] width 22 height 15
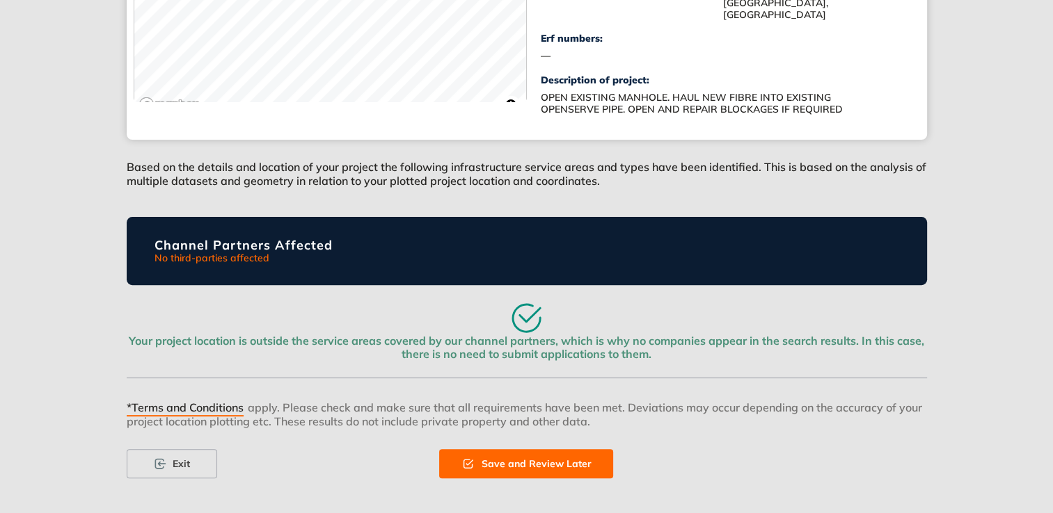
scroll to position [440, 0]
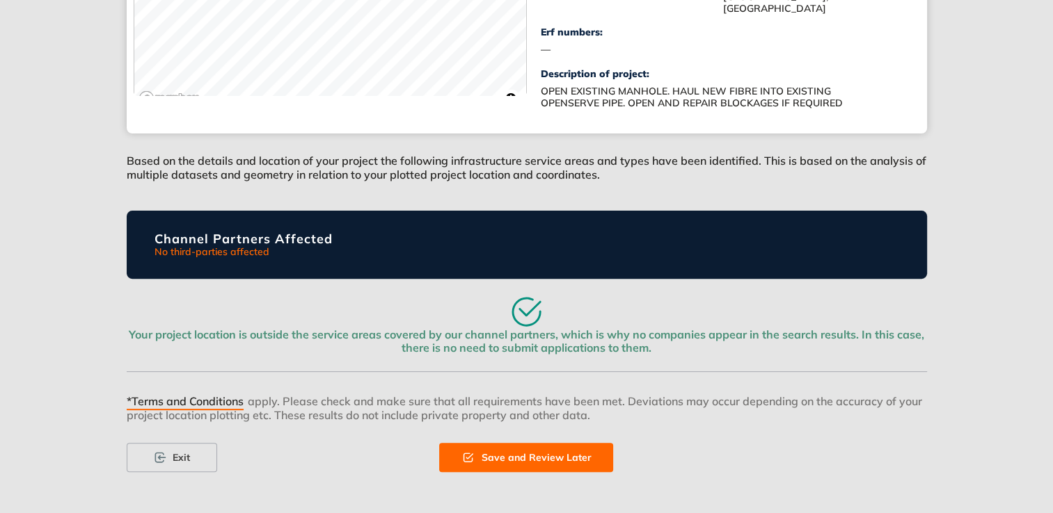
click at [228, 402] on span "*Terms and Conditions" at bounding box center [185, 402] width 117 height 15
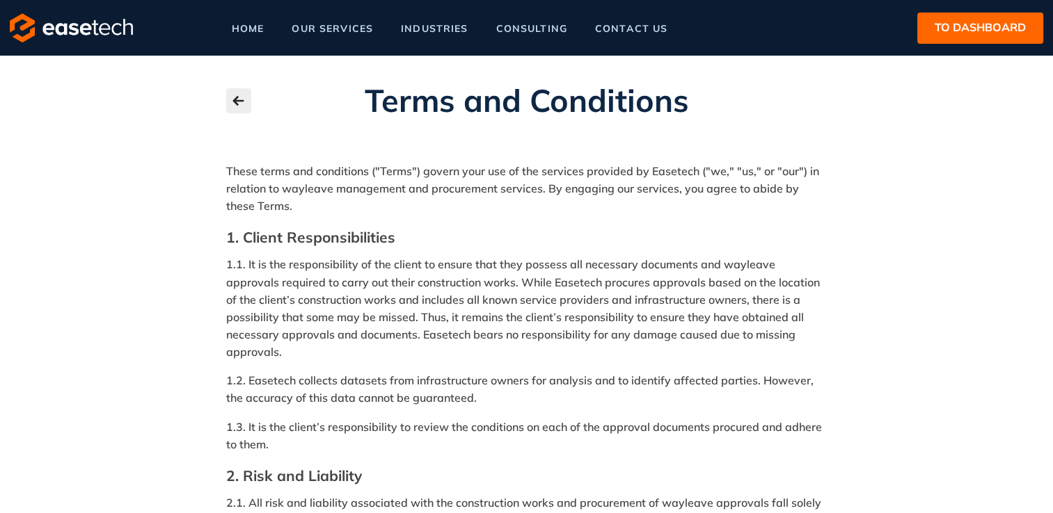
click at [234, 99] on icon "button" at bounding box center [238, 101] width 11 height 10
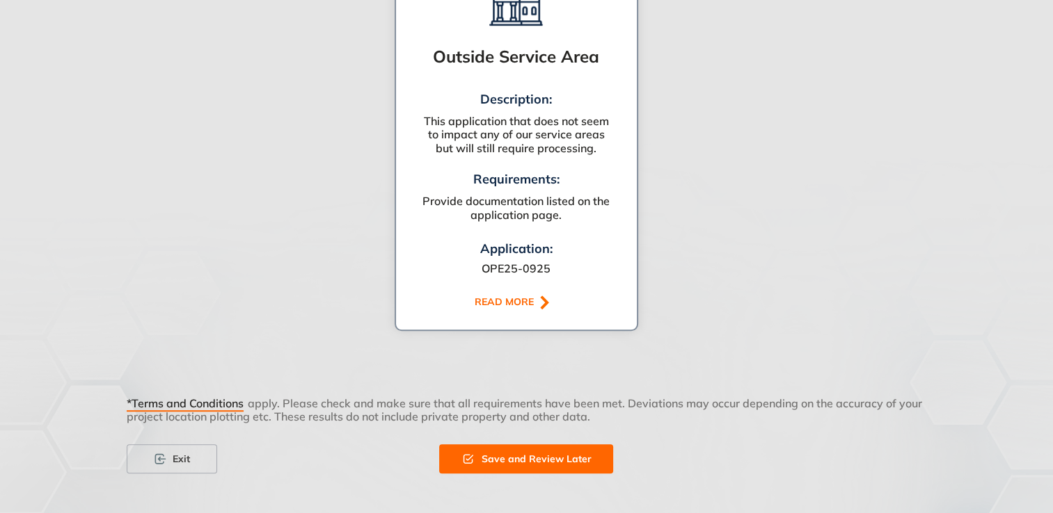
scroll to position [899, 0]
click at [551, 462] on span "Save and Review Later" at bounding box center [536, 457] width 110 height 15
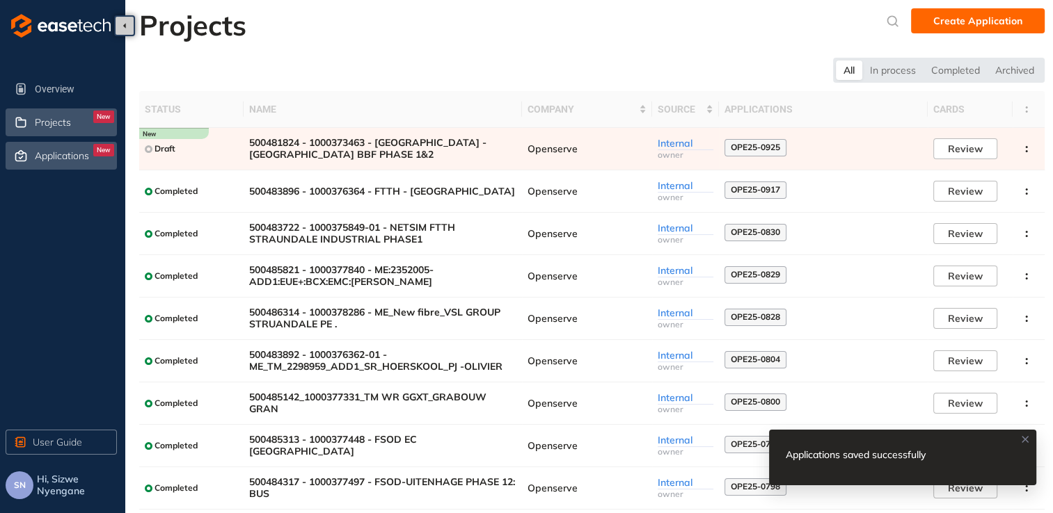
click at [65, 157] on span "Applications" at bounding box center [62, 156] width 54 height 12
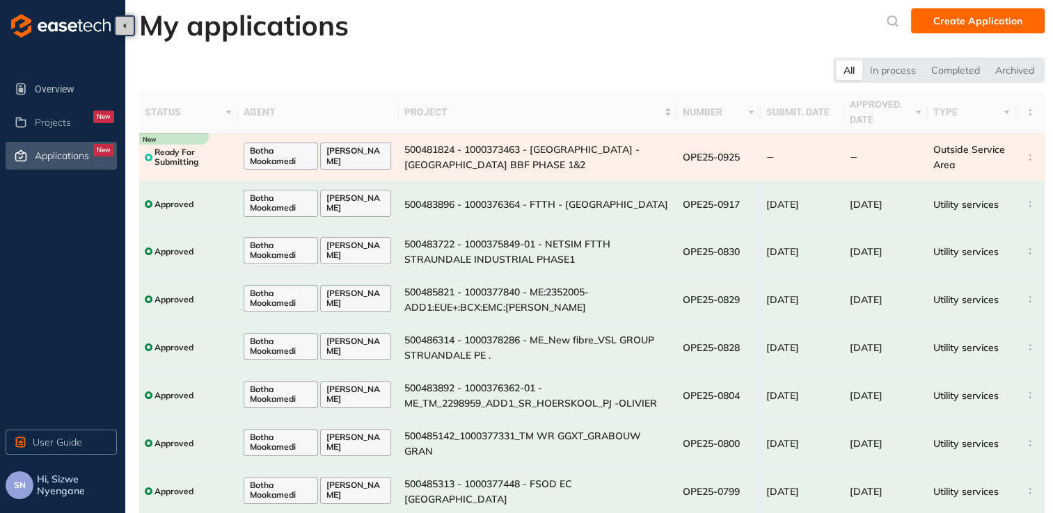
click at [147, 154] on div at bounding box center [149, 158] width 8 height 8
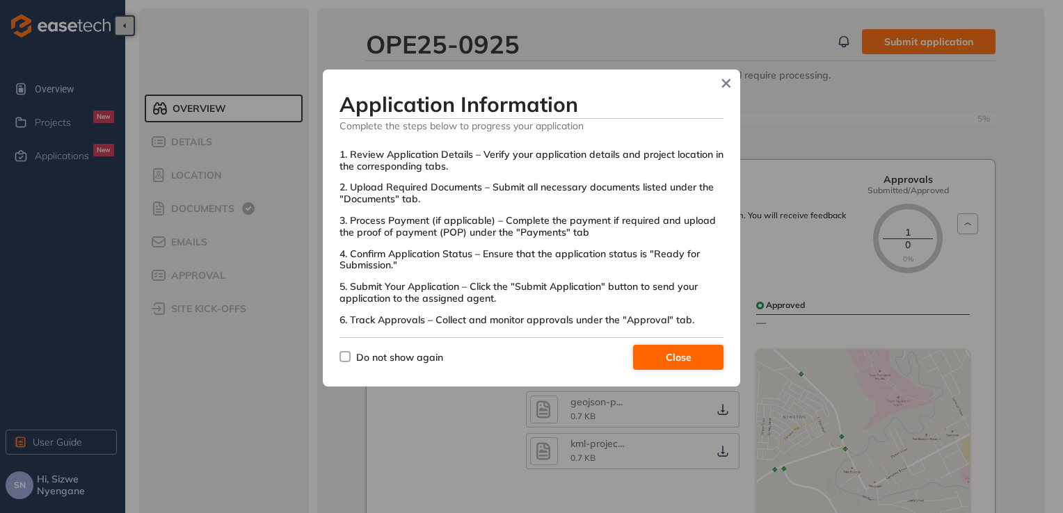
click at [691, 356] on button "Close" at bounding box center [678, 357] width 90 height 25
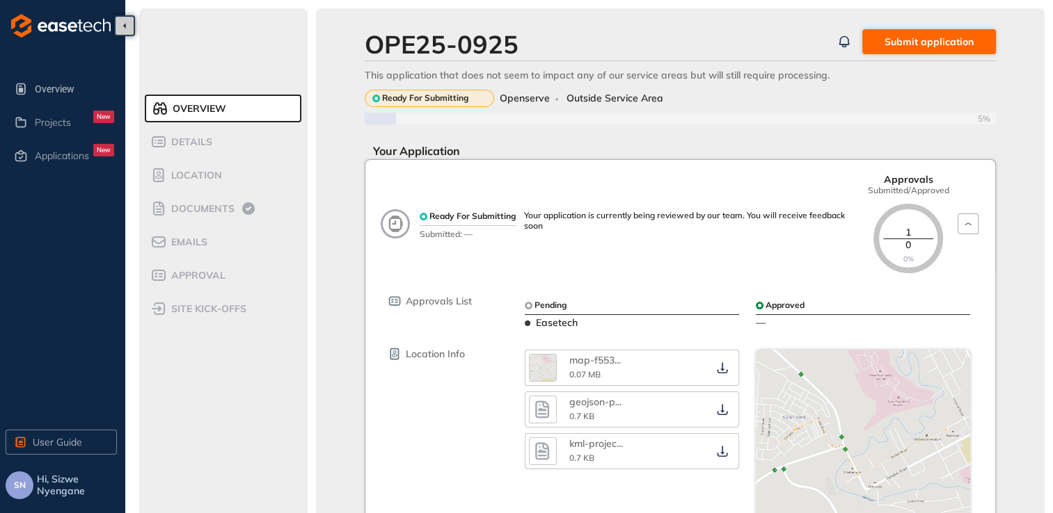
click at [911, 38] on span "Submit application" at bounding box center [928, 41] width 89 height 15
